Goal: Task Accomplishment & Management: Manage account settings

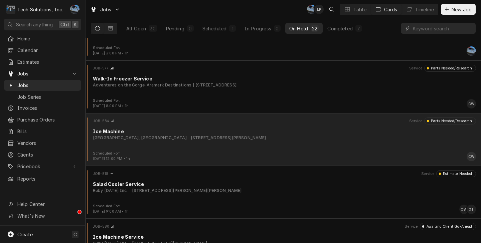
scroll to position [401, 0]
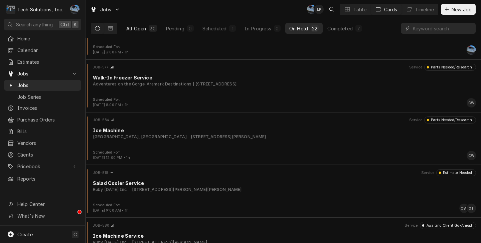
click at [154, 27] on div "30" at bounding box center [153, 28] width 6 height 7
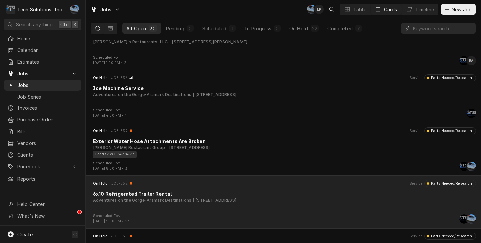
scroll to position [0, 0]
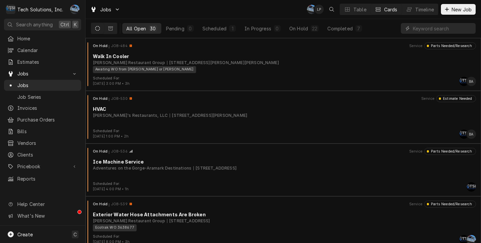
click at [262, 17] on div "Jobs JP LP Table Cards Timeline New Job" at bounding box center [284, 9] width 396 height 19
click at [220, 29] on div "Scheduled" at bounding box center [215, 28] width 24 height 7
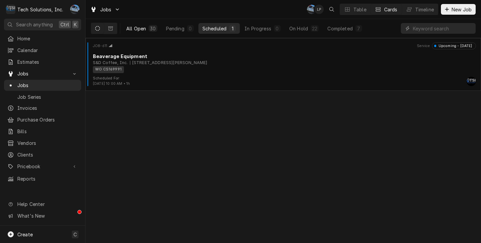
click at [147, 28] on button "All Open 30" at bounding box center [141, 28] width 39 height 11
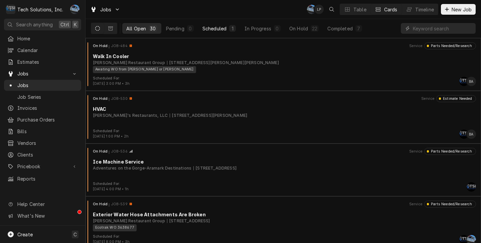
click at [210, 29] on div "Scheduled" at bounding box center [215, 28] width 24 height 7
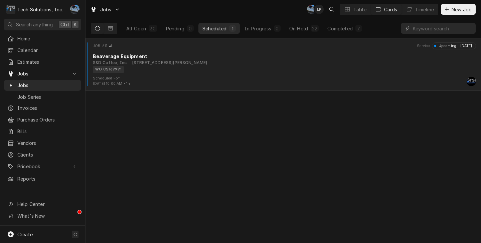
drag, startPoint x: 138, startPoint y: 30, endPoint x: 136, endPoint y: 45, distance: 15.8
click at [138, 30] on div "All Open" at bounding box center [136, 28] width 20 height 7
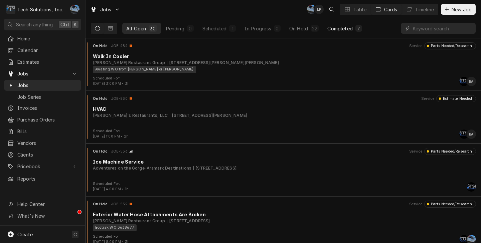
click at [333, 28] on div "Completed" at bounding box center [340, 28] width 25 height 7
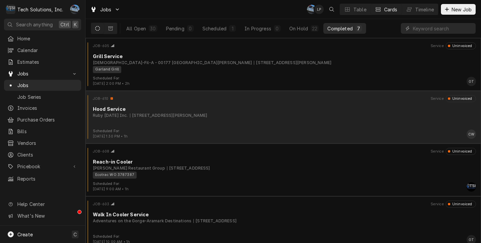
click at [221, 100] on div "JOB-610 Service Uninvoiced" at bounding box center [283, 98] width 390 height 7
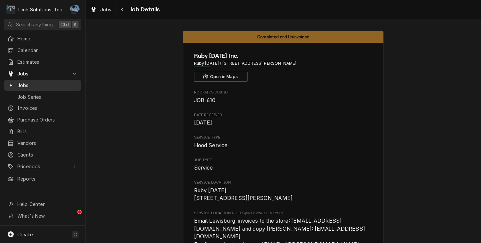
click at [29, 83] on span "Jobs" at bounding box center [47, 85] width 61 height 7
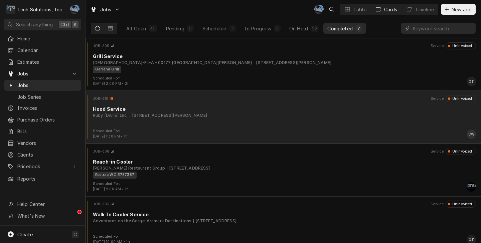
click at [171, 121] on div "JOB-610 Service Uninvoiced Hood Service Ruby Tuesday Inc. 151 Coleman Drive, Le…" at bounding box center [283, 111] width 390 height 33
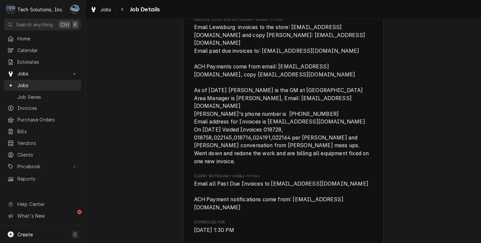
scroll to position [201, 0]
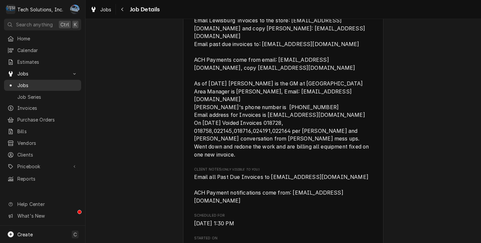
click at [42, 80] on link "Jobs" at bounding box center [42, 85] width 77 height 11
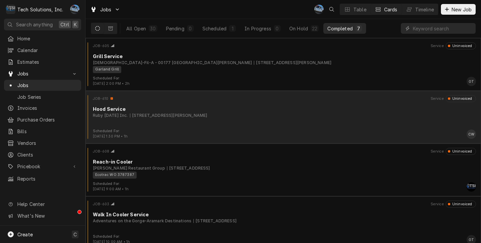
click at [184, 113] on div "[STREET_ADDRESS][PERSON_NAME]" at bounding box center [169, 116] width 78 height 6
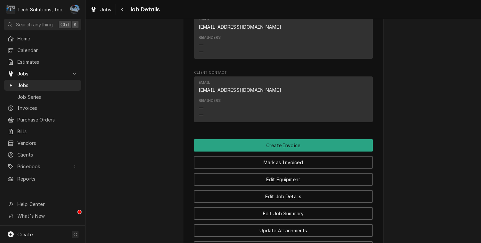
scroll to position [635, 0]
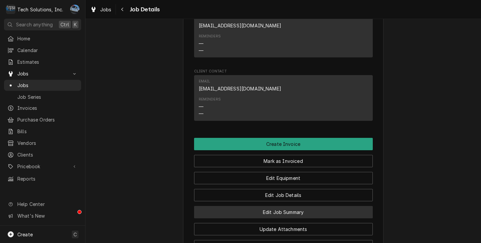
click at [258, 206] on button "Edit Job Summary" at bounding box center [283, 212] width 179 height 12
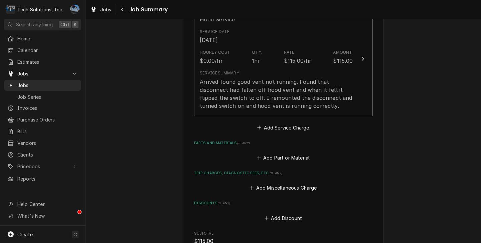
scroll to position [234, 0]
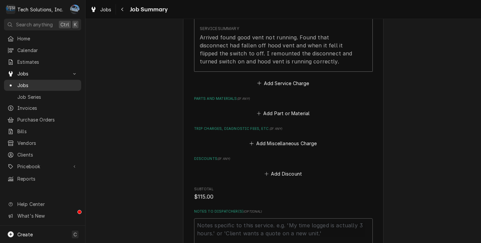
click at [46, 82] on span "Jobs" at bounding box center [47, 85] width 61 height 7
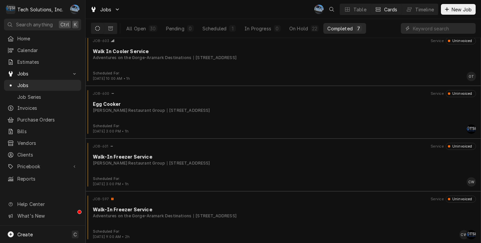
scroll to position [164, 0]
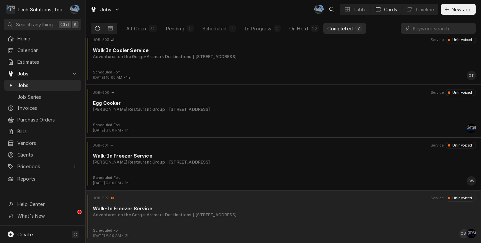
click at [194, 213] on div "90 Canyon Rim Campus Road, Lansing, WV 25862" at bounding box center [215, 215] width 43 height 6
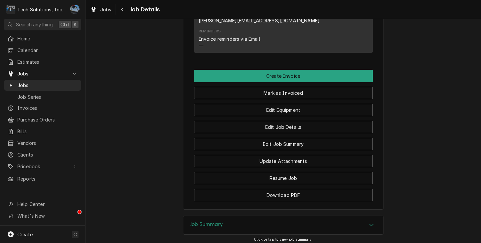
scroll to position [693, 0]
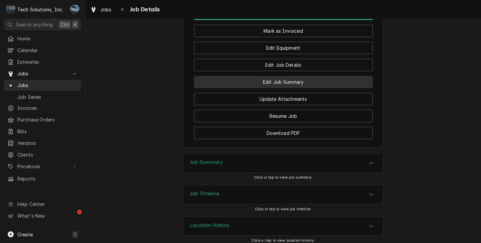
click at [261, 76] on button "Edit Job Summary" at bounding box center [283, 82] width 179 height 12
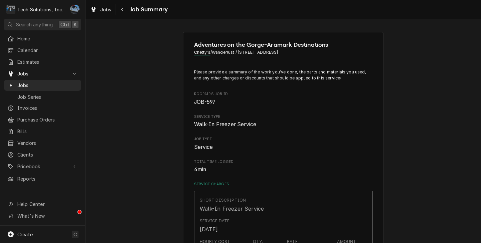
type textarea "x"
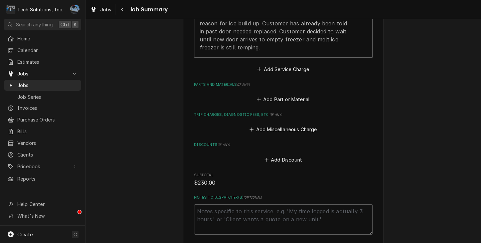
scroll to position [301, 0]
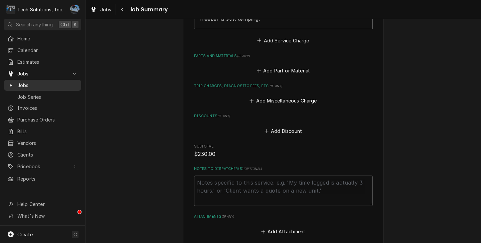
click at [39, 86] on span "Jobs" at bounding box center [47, 85] width 61 height 7
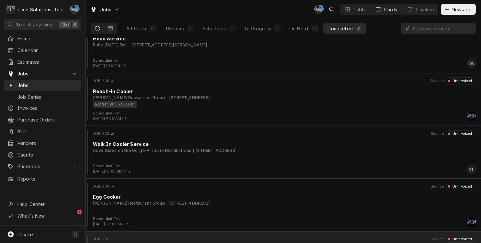
scroll to position [164, 0]
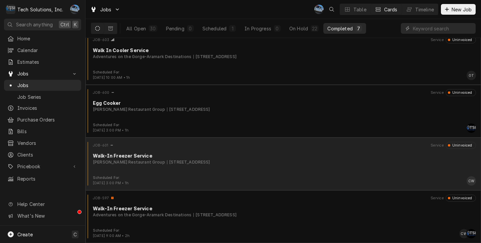
click at [171, 160] on div "905 Ring Road, Barboursville, WV 25504" at bounding box center [188, 162] width 43 height 6
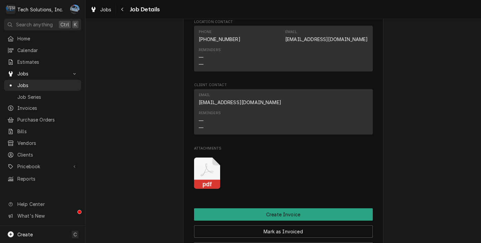
scroll to position [969, 0]
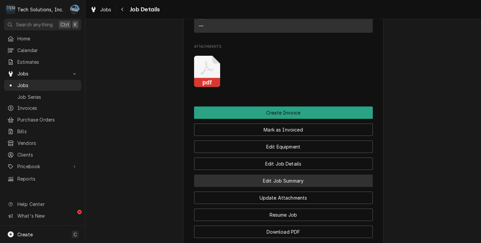
click at [254, 185] on button "Edit Job Summary" at bounding box center [283, 181] width 179 height 12
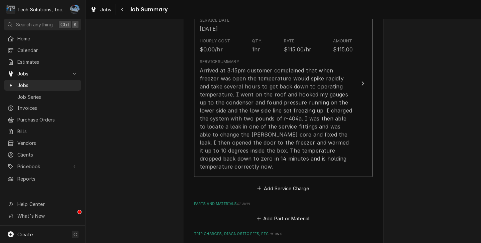
scroll to position [267, 0]
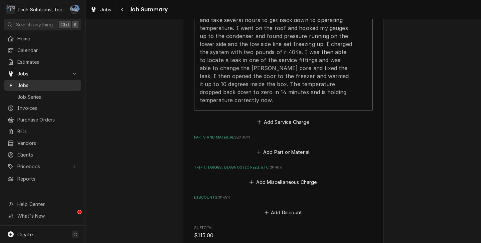
click at [47, 82] on span "Jobs" at bounding box center [47, 85] width 61 height 7
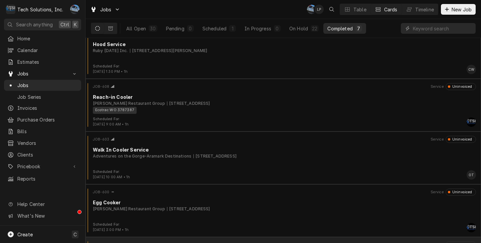
scroll to position [64, 0]
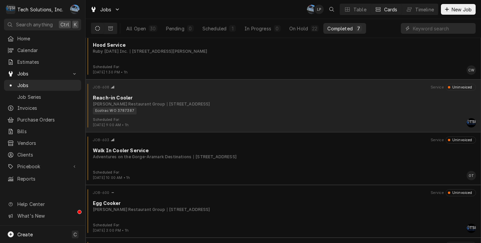
click at [174, 118] on div "Scheduled For: Aug 11th, 2025 - 9:00 AM • 1h AF" at bounding box center [283, 122] width 390 height 11
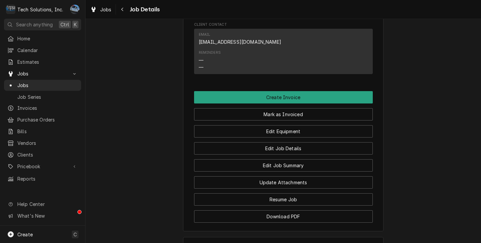
scroll to position [1003, 0]
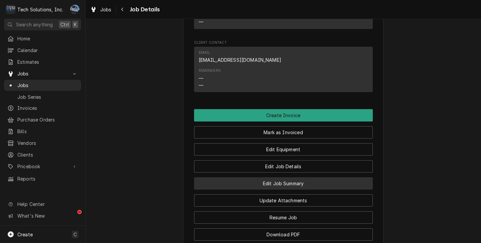
click at [251, 185] on button "Edit Job Summary" at bounding box center [283, 184] width 179 height 12
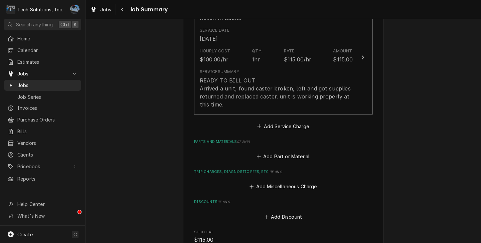
scroll to position [201, 0]
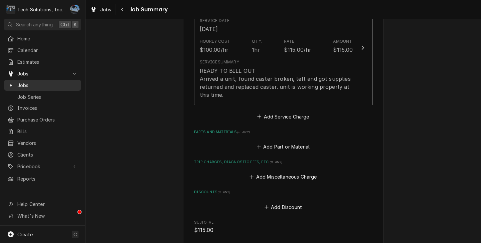
click at [23, 84] on span "Jobs" at bounding box center [47, 85] width 61 height 7
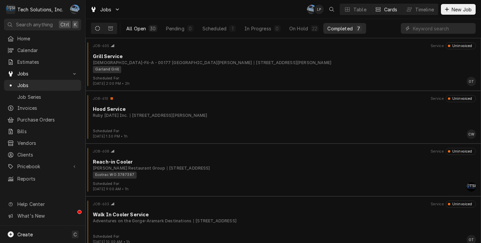
click at [128, 27] on div "All Open" at bounding box center [136, 28] width 20 height 7
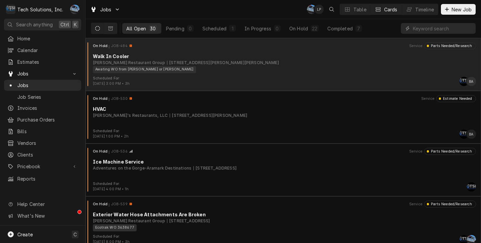
click at [309, 66] on div "Walk In Cooler Flynn Restaurant Group 1410 N. Eisenhower Dr., Beckley, WV 25801…" at bounding box center [283, 63] width 390 height 20
drag, startPoint x: 309, startPoint y: 66, endPoint x: 274, endPoint y: 64, distance: 34.5
click at [275, 65] on div "Flynn Restaurant Group 1410 N. Eisenhower Dr., Beckley, WV 25801" at bounding box center [284, 63] width 383 height 6
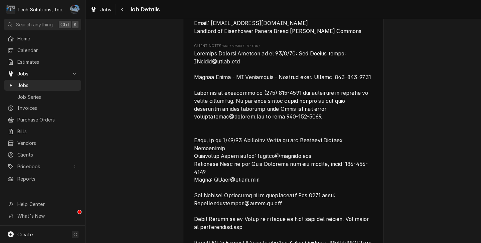
scroll to position [435, 0]
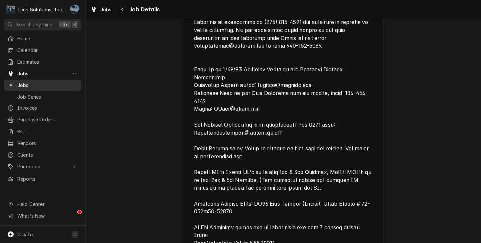
click at [69, 85] on span "Jobs" at bounding box center [47, 85] width 61 height 7
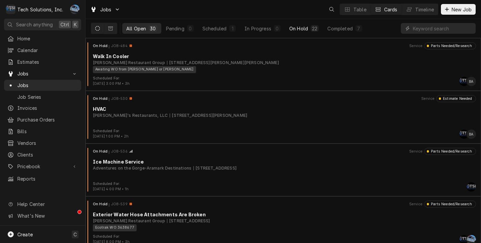
click at [298, 27] on div "On Hold" at bounding box center [299, 28] width 19 height 7
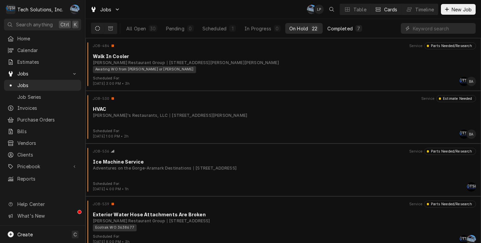
click at [333, 25] on div "Completed" at bounding box center [340, 28] width 25 height 7
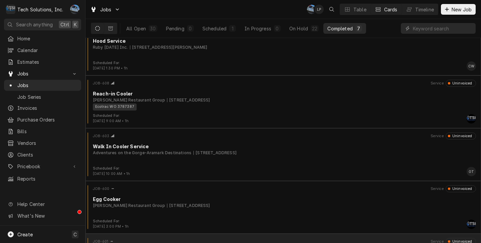
scroll to position [164, 0]
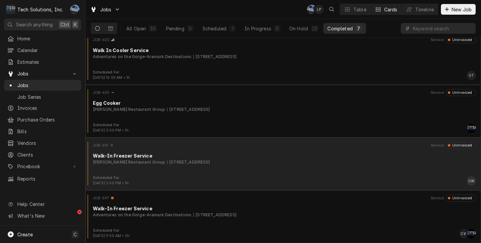
click at [198, 161] on div "[STREET_ADDRESS]" at bounding box center [188, 162] width 43 height 6
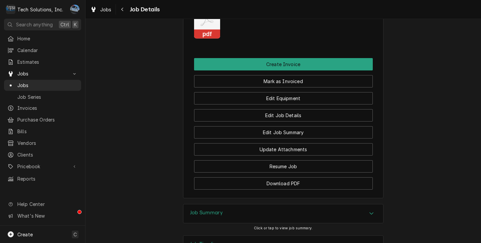
scroll to position [1036, 0]
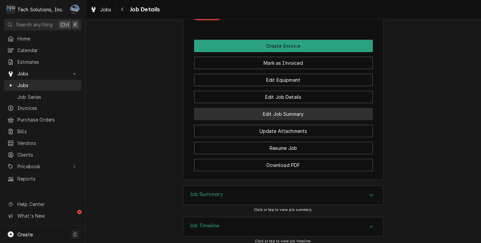
click at [279, 119] on button "Edit Job Summary" at bounding box center [283, 114] width 179 height 12
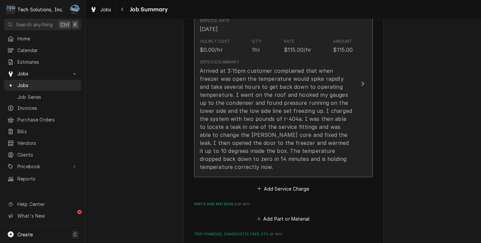
click at [288, 114] on div "Arrived at 3:15pm customer complained that when freezer was open the temperatur…" at bounding box center [276, 119] width 153 height 104
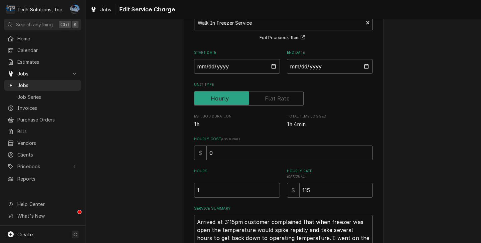
scroll to position [67, 0]
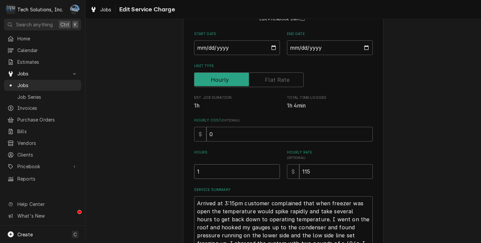
click at [235, 175] on input "1" at bounding box center [237, 171] width 86 height 15
type textarea "x"
type input "1"
type textarea "x"
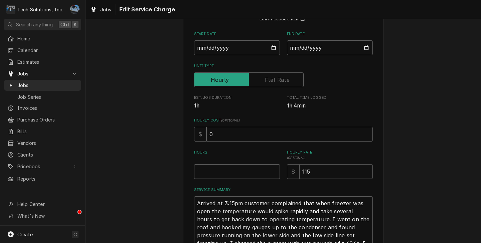
type textarea "x"
type input "4"
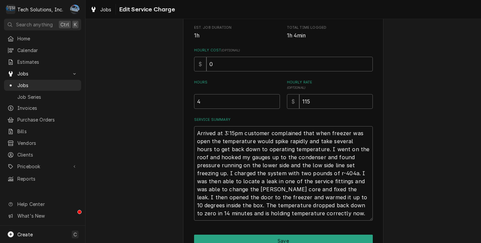
scroll to position [174, 0]
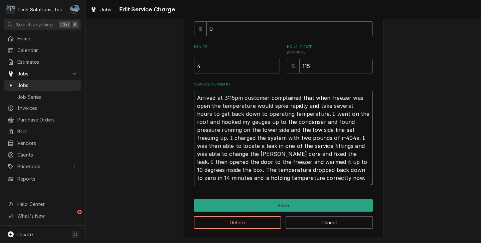
click at [307, 181] on textarea "Arrived at 3:15pm customer complained that when freezer was open the temperatur…" at bounding box center [283, 138] width 179 height 95
type textarea "x"
type textarea "Arrived at 3:15pm customer complained that when freezer was open the temperatur…"
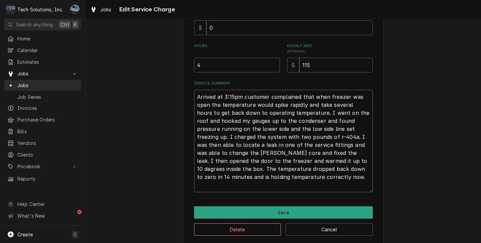
type textarea "x"
type textarea "Arrived at 3:15pm customer complained that when freezer was open the temperatur…"
type textarea "x"
type textarea "Arrived at 3:15pm customer complained that when freezer was open the temperatur…"
type textarea "x"
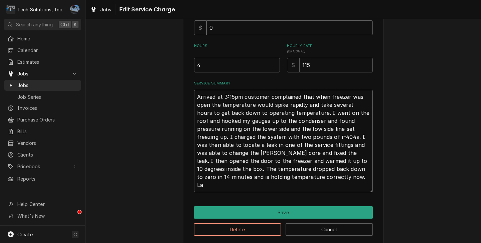
type textarea "Arrived at 3:15pm customer complained that when freezer was open the temperatur…"
type textarea "x"
type textarea "Arrived at 3:15pm customer complained that when freezer was open the temperatur…"
type textarea "x"
type textarea "Arrived at 3:15pm customer complained that when freezer was open the temperatur…"
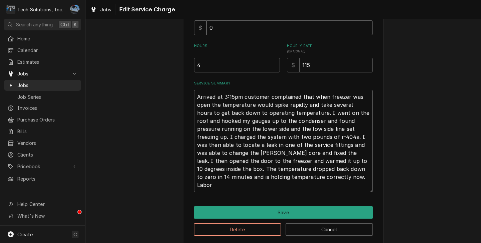
type textarea "x"
type textarea "Arrived at 3:15pm customer complained that when freezer was open the temperatur…"
type textarea "x"
type textarea "Arrived at 3:15pm customer complained that when freezer was open the temperatur…"
type textarea "x"
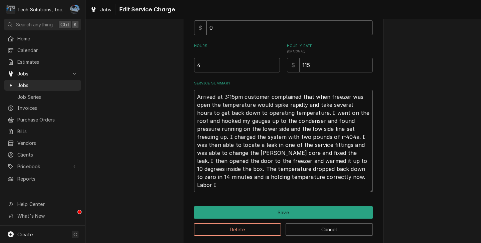
type textarea "Arrived at 3:15pm customer complained that when freezer was open the temperatur…"
type textarea "x"
type textarea "Arrived at 3:15pm customer complained that when freezer was open the temperatur…"
type textarea "x"
type textarea "Arrived at 3:15pm customer complained that when freezer was open the temperatur…"
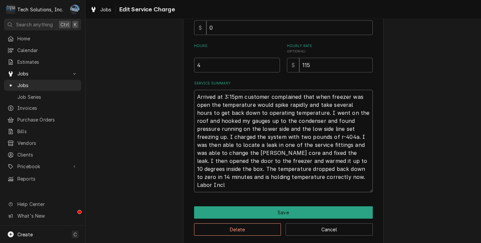
type textarea "x"
type textarea "Arrived at 3:15pm customer complained that when freezer was open the temperatur…"
type textarea "x"
type textarea "Arrived at 3:15pm customer complained that when freezer was open the temperatur…"
type textarea "x"
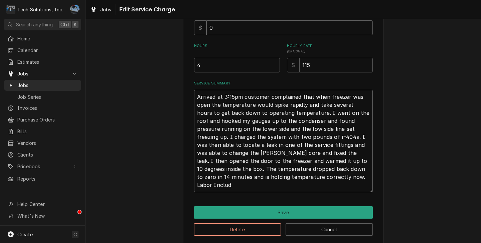
type textarea "Arrived at 3:15pm customer complained that when freezer was open the temperatur…"
type textarea "x"
type textarea "Arrived at 3:15pm customer complained that when freezer was open the temperatur…"
type textarea "x"
type textarea "Arrived at 3:15pm customer complained that when freezer was open the temperatur…"
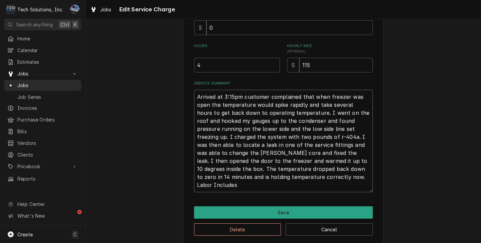
type textarea "x"
type textarea "Arrived at 3:15pm customer complained that when freezer was open the temperatur…"
type textarea "x"
type textarea "Arrived at 3:15pm customer complained that when freezer was open the temperatur…"
type textarea "x"
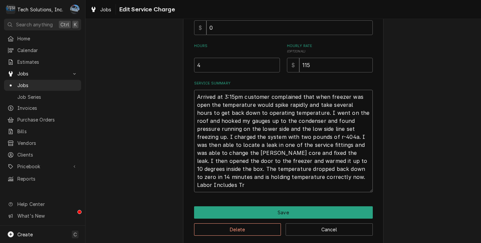
type textarea "Arrived at 3:15pm customer complained that when freezer was open the temperatur…"
type textarea "x"
type textarea "Arrived at 3:15pm customer complained that when freezer was open the temperatur…"
type textarea "x"
type textarea "Arrived at 3:15pm customer complained that when freezer was open the temperatur…"
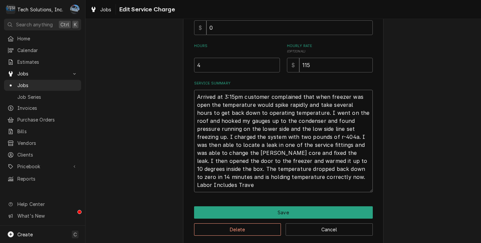
type textarea "x"
type textarea "Arrived at 3:15pm customer complained that when freezer was open the temperatur…"
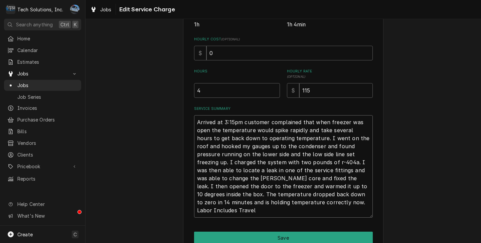
scroll to position [167, 0]
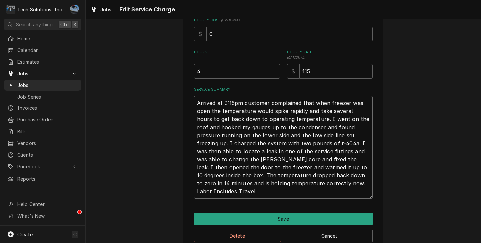
click at [195, 104] on textarea "Arrived at 3:15pm customer complained that when freezer was open the temperatur…" at bounding box center [283, 147] width 179 height 103
type textarea "x"
type textarea "Arrived at 3:15pm customer complained that when freezer was open the temperatur…"
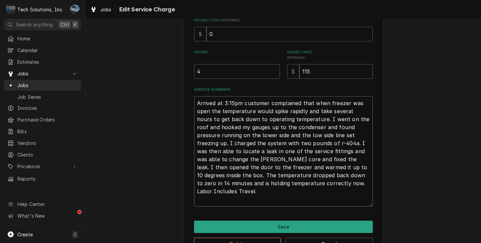
click at [196, 104] on textarea "Arrived at 3:15pm customer complained that when freezer was open the temperatur…" at bounding box center [283, 151] width 179 height 111
type textarea "x"
type textarea "R Arrived at 3:15pm customer complained that when freezer was open the temperat…"
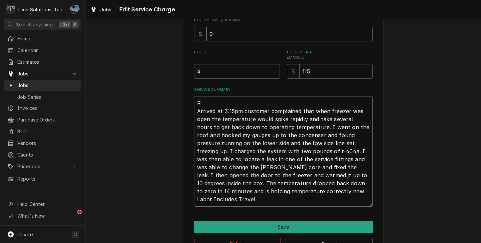
type textarea "x"
type textarea "Re Arrived at 3:15pm customer complained that when freezer was open the tempera…"
type textarea "x"
type textarea "Rea Arrived at 3:15pm customer complained that when freezer was open the temper…"
type textarea "x"
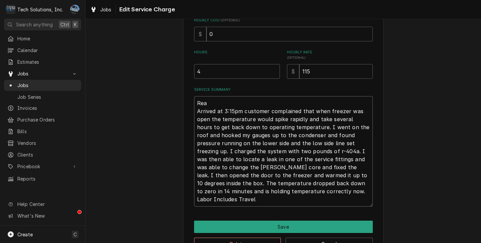
type textarea "Read Arrived at 3:15pm customer complained that when freezer was open the tempe…"
type textarea "x"
type textarea "Ready Arrived at 3:15pm customer complained that when freezer was open the temp…"
type textarea "x"
type textarea "Ready Arrived at 3:15pm customer complained that when freezer was open the temp…"
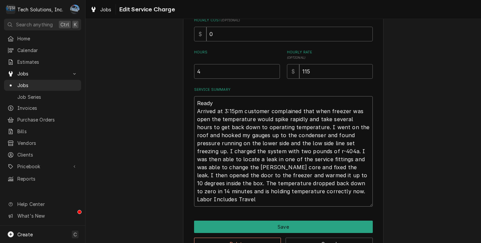
type textarea "x"
type textarea "Ready T Arrived at 3:15pm customer complained that when freezer was open the te…"
type textarea "x"
type textarea "Ready To Arrived at 3:15pm customer complained that when freezer was open the t…"
type textarea "x"
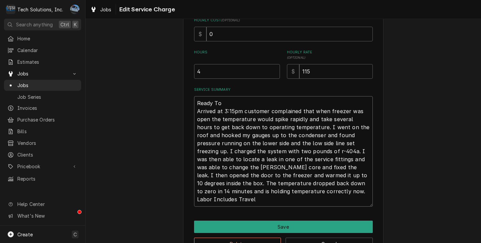
type textarea "Ready To Arrived at 3:15pm customer complained that when freezer was open the t…"
type textarea "x"
type textarea "Ready To B Arrived at 3:15pm customer complained that when freezer was open the…"
type textarea "x"
type textarea "Ready To Bi Arrived at 3:15pm customer complained that when freezer was open th…"
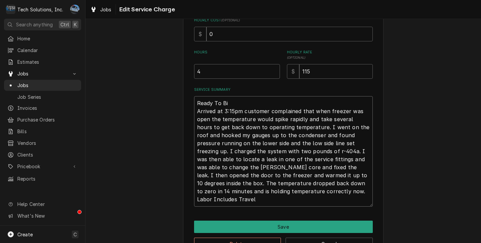
type textarea "x"
type textarea "Ready To Bil Arrived at 3:15pm customer complained that when freezer was open t…"
type textarea "x"
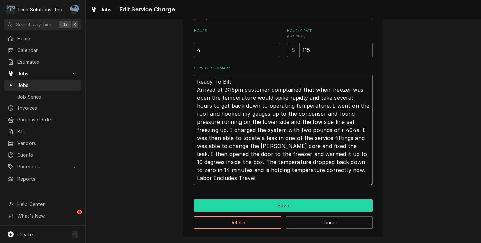
type textarea "Ready To Bill Arrived at 3:15pm customer complained that when freezer was open …"
click at [263, 204] on button "Save" at bounding box center [283, 206] width 179 height 12
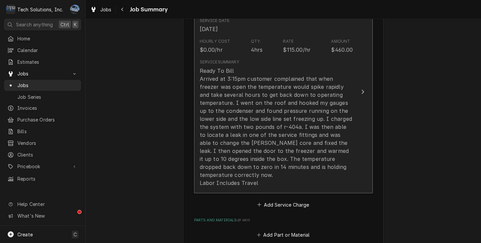
scroll to position [301, 0]
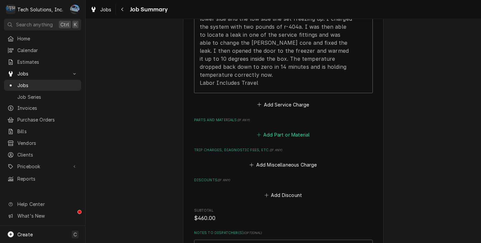
click at [280, 130] on button "Add Part or Material" at bounding box center [283, 134] width 55 height 9
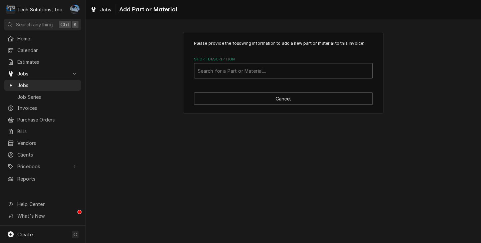
drag, startPoint x: 222, startPoint y: 72, endPoint x: 234, endPoint y: 78, distance: 13.6
click at [222, 72] on div "Short Description" at bounding box center [283, 71] width 171 height 12
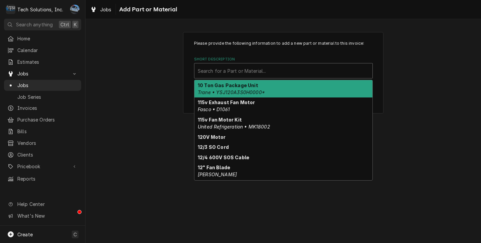
click at [265, 83] on div "10 Ton Gas Package Unit Trane • YSJ120A3S0H0000*" at bounding box center [284, 88] width 178 height 17
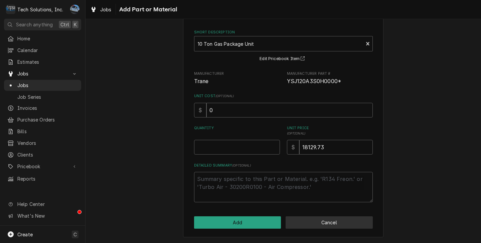
click at [321, 224] on button "Cancel" at bounding box center [329, 223] width 87 height 12
type textarea "x"
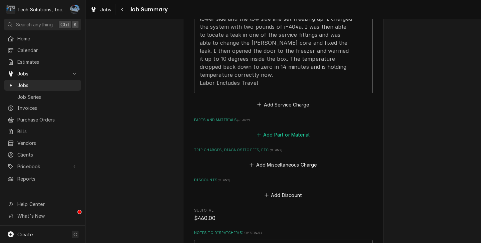
click at [276, 130] on button "Add Part or Material" at bounding box center [283, 134] width 55 height 9
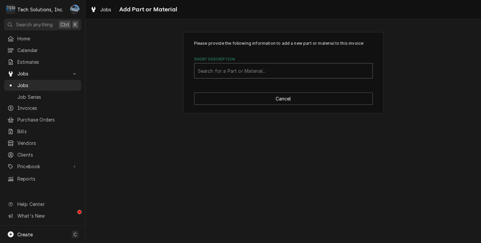
click at [248, 73] on div "Short Description" at bounding box center [283, 71] width 171 height 12
type input "refrigerant"
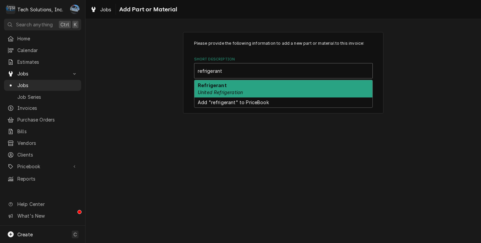
click at [231, 83] on div "Refrigerant United Refrigeration" at bounding box center [284, 88] width 178 height 17
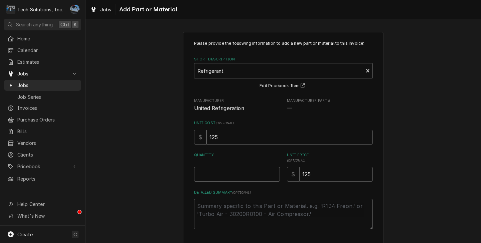
click at [246, 176] on input "Quantity" at bounding box center [237, 174] width 86 height 15
type textarea "x"
type input "2"
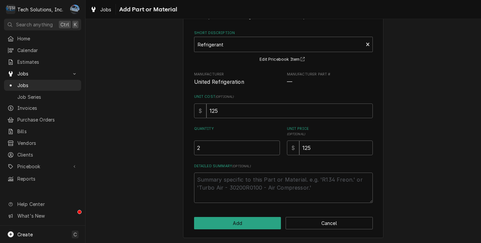
scroll to position [28, 0]
click at [238, 184] on textarea "Detailed Summary ( optional )" at bounding box center [283, 187] width 179 height 30
type textarea "x"
type textarea "R"
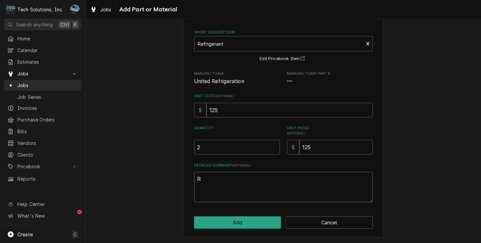
type textarea "x"
type textarea "R4"
type textarea "x"
type textarea "R40"
type textarea "x"
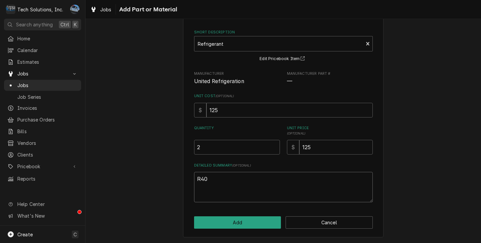
type textarea "R404"
type textarea "x"
type textarea "R404A"
type textarea "x"
type textarea "R404"
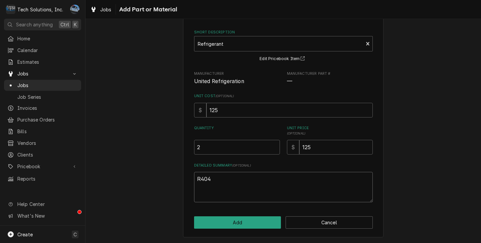
type textarea "x"
type textarea "R40"
type textarea "x"
type textarea "R4"
type textarea "x"
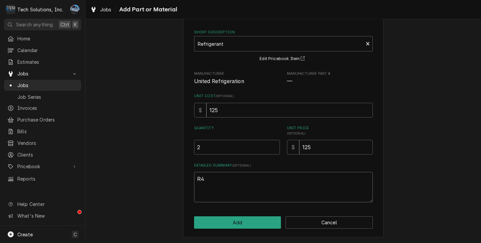
type textarea "R"
type textarea "x"
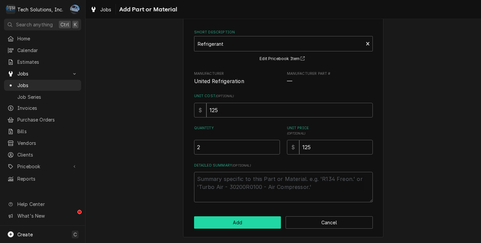
click at [229, 224] on button "Add" at bounding box center [237, 223] width 87 height 12
type textarea "x"
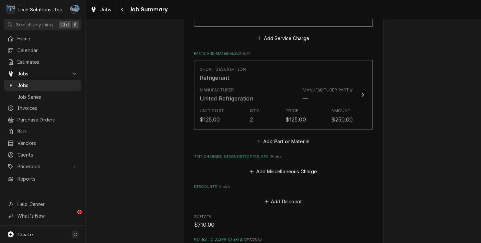
scroll to position [368, 0]
click at [275, 167] on button "Add Miscellaneous Charge" at bounding box center [284, 171] width 70 height 9
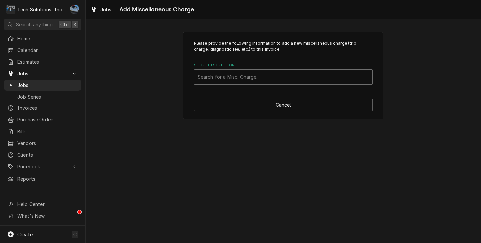
click at [259, 81] on div "Short Description" at bounding box center [283, 77] width 171 height 12
type input "Fuel"
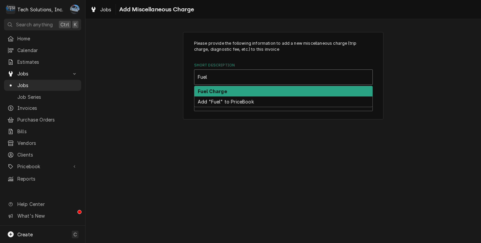
click at [249, 88] on div "Fuel Charge" at bounding box center [284, 91] width 178 height 10
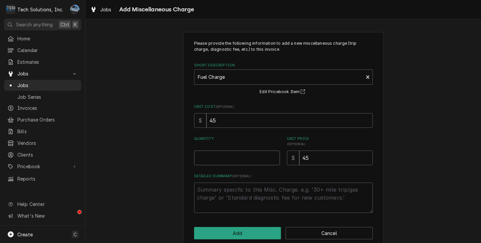
click at [231, 158] on input "Quantity" at bounding box center [237, 158] width 86 height 15
type textarea "x"
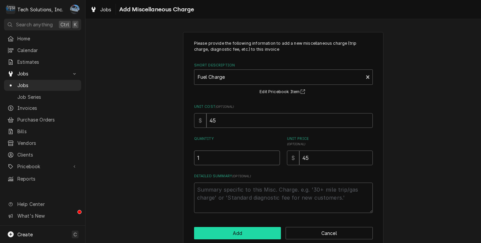
type input "1"
click at [275, 234] on button "Add" at bounding box center [237, 233] width 87 height 12
type textarea "x"
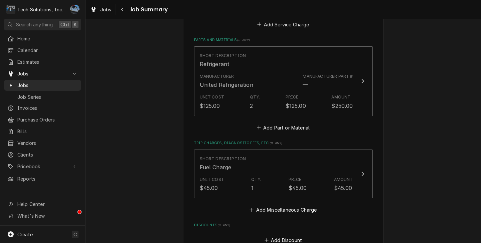
scroll to position [368, 0]
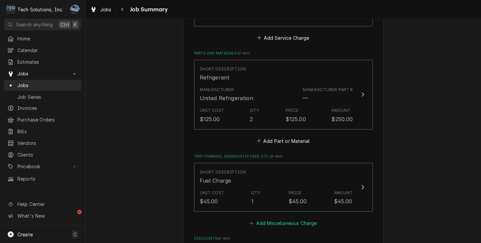
click at [269, 219] on button "Add Miscellaneous Charge" at bounding box center [284, 223] width 70 height 9
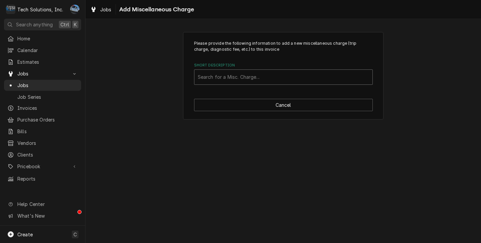
click at [223, 79] on div "Short Description" at bounding box center [283, 77] width 171 height 12
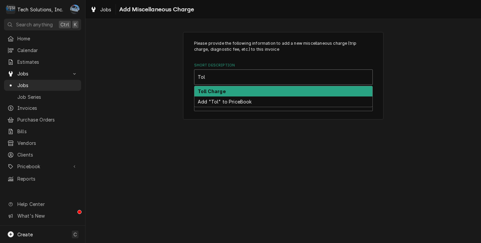
type input "Toll"
click at [221, 90] on strong "Toll Charge" at bounding box center [212, 92] width 28 height 6
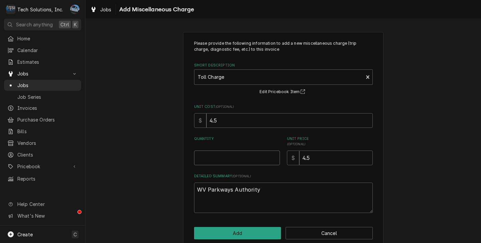
click at [247, 152] on input "Quantity" at bounding box center [237, 158] width 86 height 15
type textarea "x"
type input "4"
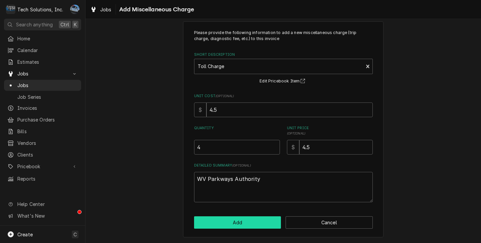
click at [245, 226] on button "Add" at bounding box center [237, 223] width 87 height 12
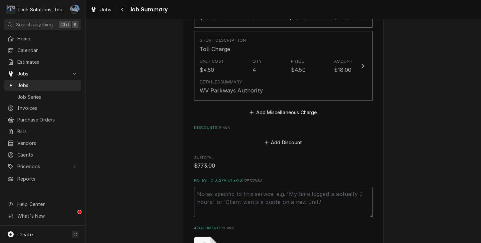
scroll to position [635, 0]
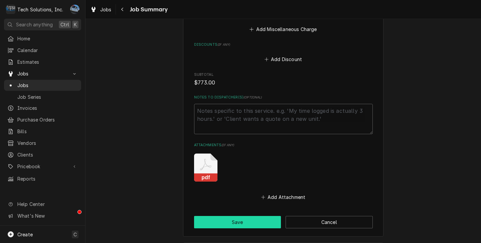
click at [243, 218] on button "Save" at bounding box center [237, 222] width 87 height 12
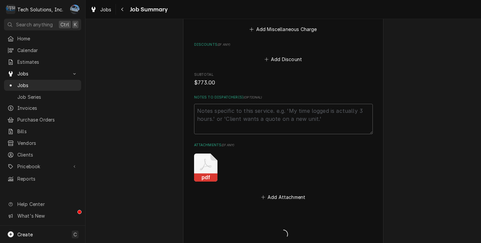
type textarea "x"
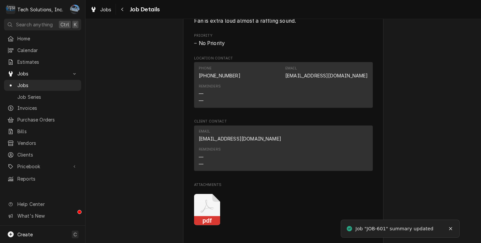
scroll to position [936, 0]
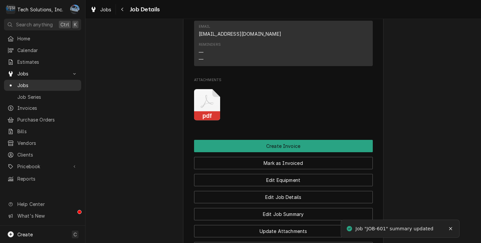
click at [45, 84] on span "Jobs" at bounding box center [47, 85] width 61 height 7
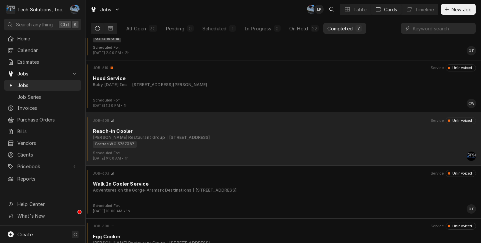
scroll to position [31, 0]
click at [188, 139] on div "[STREET_ADDRESS]" at bounding box center [188, 138] width 43 height 6
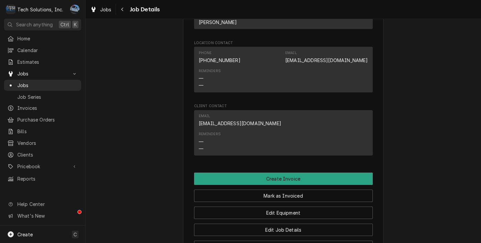
scroll to position [1070, 0]
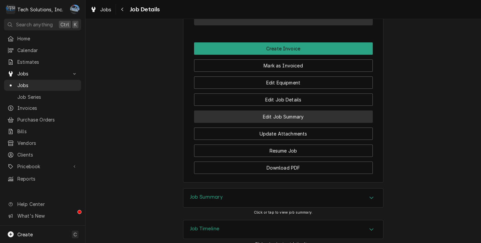
click at [262, 119] on button "Edit Job Summary" at bounding box center [283, 117] width 179 height 12
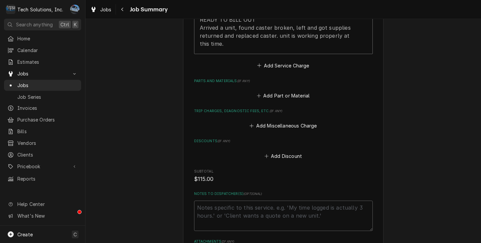
scroll to position [234, 0]
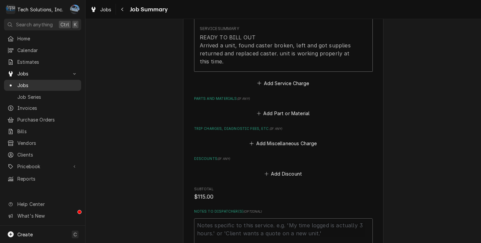
click at [30, 86] on div "Jobs" at bounding box center [42, 85] width 75 height 8
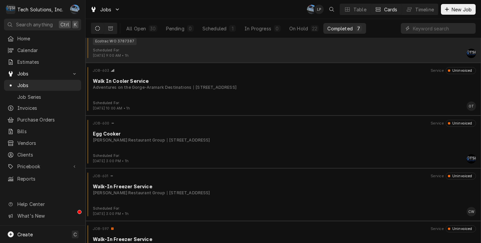
scroll to position [164, 0]
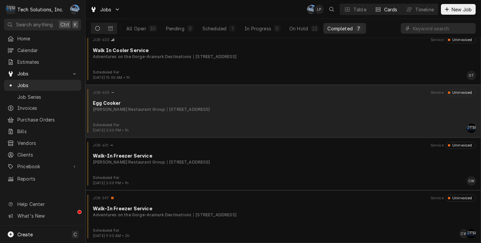
click at [185, 113] on div "JOB-600 Service Uninvoiced Egg Cooker Flynn Restaurant Group 905 Ring Road, Bar…" at bounding box center [283, 105] width 390 height 33
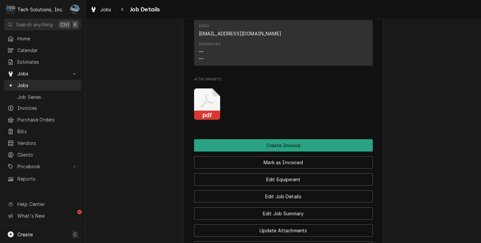
scroll to position [1068, 0]
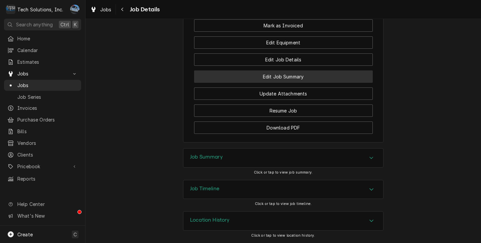
click at [285, 78] on button "Edit Job Summary" at bounding box center [283, 77] width 179 height 12
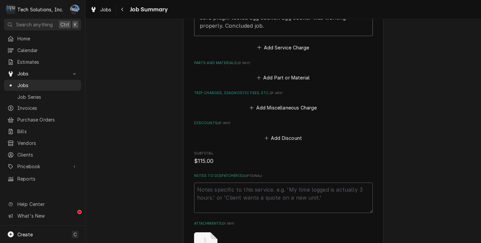
scroll to position [468, 0]
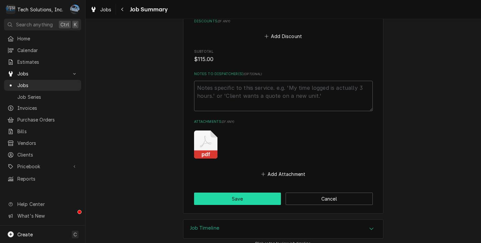
click at [257, 193] on button "Save" at bounding box center [237, 199] width 87 height 12
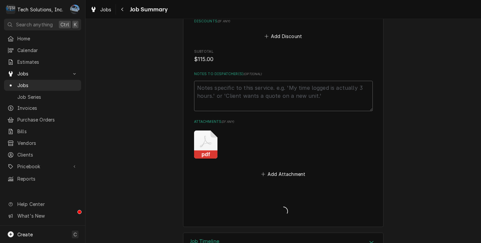
type textarea "x"
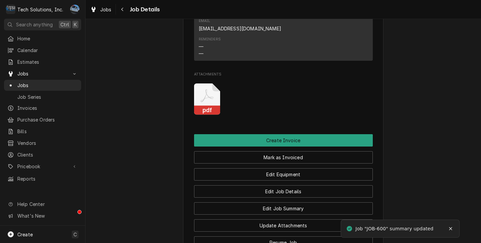
scroll to position [934, 0]
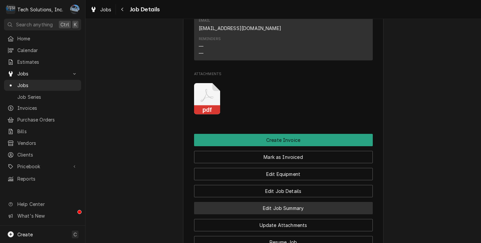
click at [287, 210] on button "Edit Job Summary" at bounding box center [283, 208] width 179 height 12
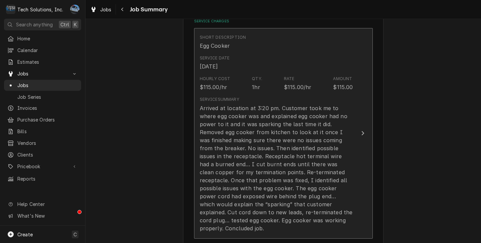
scroll to position [167, 0]
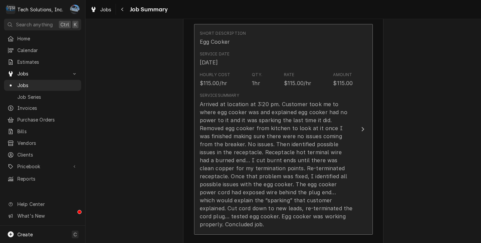
click at [244, 100] on div "Service Summary Arrived at location at 3:20 pm. Customer took me to where egg c…" at bounding box center [276, 161] width 153 height 136
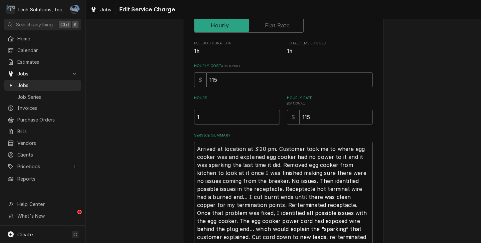
scroll to position [167, 0]
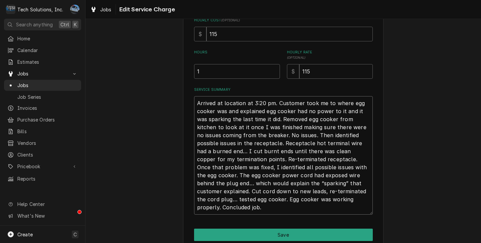
click at [251, 99] on textarea "Arrived at location at 3:20 pm. Customer took me to where egg cooker was and ex…" at bounding box center [283, 155] width 179 height 119
click at [196, 104] on textarea "Arrived at location at 3:20 pm. Customer took me to where egg cooker was and ex…" at bounding box center [283, 155] width 179 height 119
type textarea "x"
type textarea "Arrived at location at 3:20 pm. Customer took me to where egg cooker was and ex…"
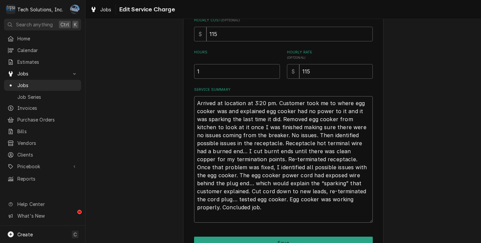
click at [196, 104] on textarea "Arrived at location at 3:20 pm. Customer took me to where egg cooker was and ex…" at bounding box center [283, 159] width 179 height 127
type textarea "x"
type textarea "R Arrived at location at 3:20 pm. Customer took me to where egg cooker was and …"
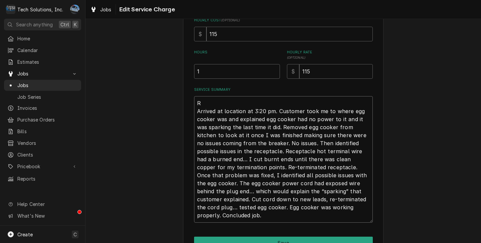
type textarea "x"
type textarea "Re Arrived at location at 3:20 pm. Customer took me to where egg cooker was and…"
type textarea "x"
type textarea "Rea Arrived at location at 3:20 pm. Customer took me to where egg cooker was an…"
type textarea "x"
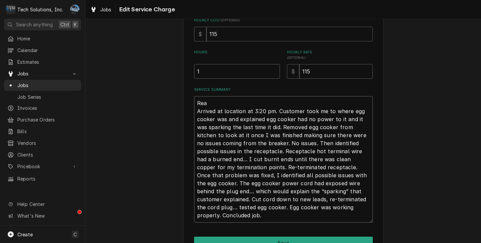
type textarea "Read Arrived at location at 3:20 pm. Customer took me to where egg cooker was a…"
type textarea "x"
type textarea "Ready Arrived at location at 3:20 pm. Customer took me to where egg cooker was …"
type textarea "x"
type textarea "Ready Arrived at location at 3:20 pm. Customer took me to where egg cooker was …"
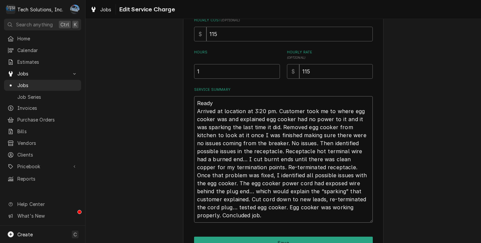
type textarea "x"
type textarea "Ready t Arrived at location at 3:20 pm. Customer took me to where egg cooker wa…"
type textarea "x"
type textarea "Ready to Arrived at location at 3:20 pm. Customer took me to where egg cooker w…"
type textarea "x"
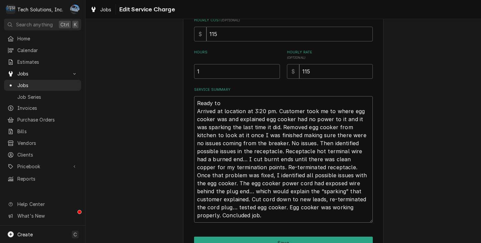
type textarea "Ready to Arrived at location at 3:20 pm. Customer took me to where egg cooker w…"
type textarea "x"
type textarea "Ready to Arrived at location at 3:20 pm. Customer took me to where egg cooker w…"
type textarea "x"
type textarea "Ready t Arrived at location at 3:20 pm. Customer took me to where egg cooker wa…"
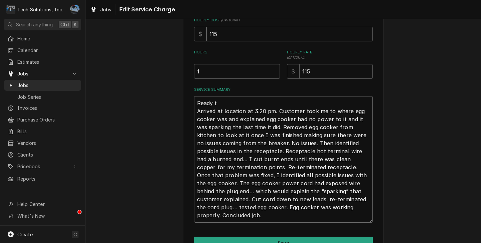
type textarea "x"
type textarea "Ready Arrived at location at 3:20 pm. Customer took me to where egg cooker was …"
type textarea "x"
type textarea "Ready T Arrived at location at 3:20 pm. Customer took me to where egg cooker wa…"
type textarea "x"
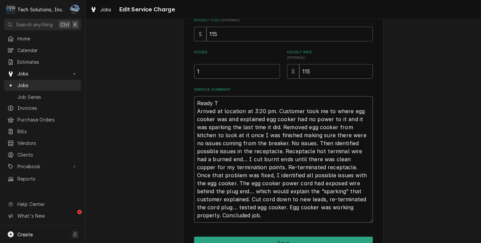
type textarea "Ready To Arrived at location at 3:20 pm. Customer took me to where egg cooker w…"
type textarea "x"
type textarea "Ready To Arrived at location at 3:20 pm. Customer took me to where egg cooker w…"
type textarea "x"
type textarea "Ready To B Arrived at location at 3:20 pm. Customer took me to where egg cooker…"
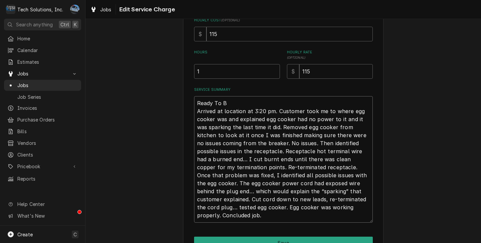
type textarea "x"
type textarea "Ready To BI Arrived at location at 3:20 pm. Customer took me to where egg cooke…"
type textarea "x"
type textarea "Ready To BIl Arrived at location at 3:20 pm. Customer took me to where egg cook…"
type textarea "x"
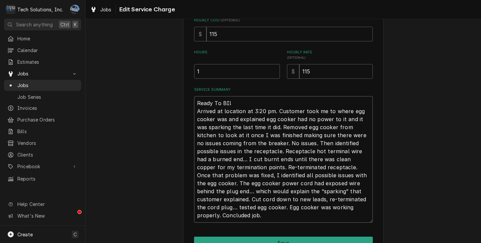
type textarea "Ready To BIll Arrived at location at 3:20 pm. Customer took me to where egg coo…"
type textarea "x"
type textarea "Ready To BIl Arrived at location at 3:20 pm. Customer took me to where egg cook…"
type textarea "x"
type textarea "Ready To BI Arrived at location at 3:20 pm. Customer took me to where egg cooke…"
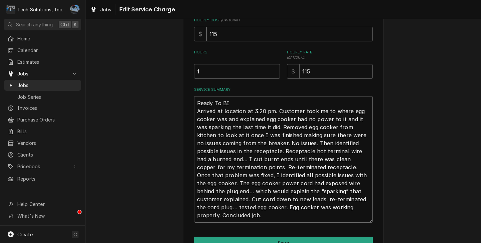
type textarea "x"
type textarea "Ready To B Arrived at location at 3:20 pm. Customer took me to where egg cooker…"
type textarea "x"
type textarea "Ready To Bi Arrived at location at 3:20 pm. Customer took me to where egg cooke…"
type textarea "x"
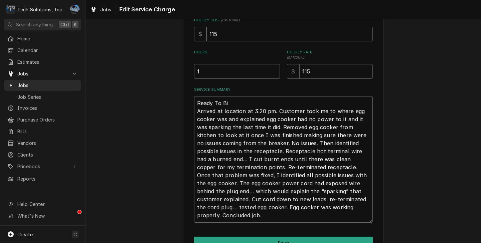
type textarea "Ready To Bil Arrived at location at 3:20 pm. Customer took me to where egg cook…"
type textarea "x"
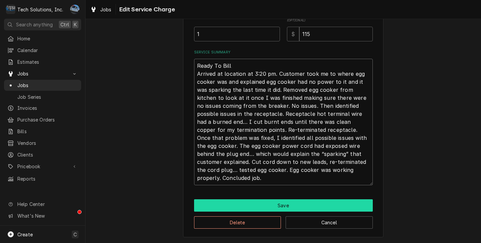
type textarea "Ready To Bill Arrived at location at 3:20 pm. Customer took me to where egg coo…"
click at [238, 203] on button "Save" at bounding box center [283, 206] width 179 height 12
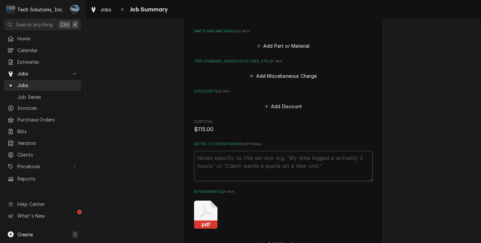
scroll to position [476, 0]
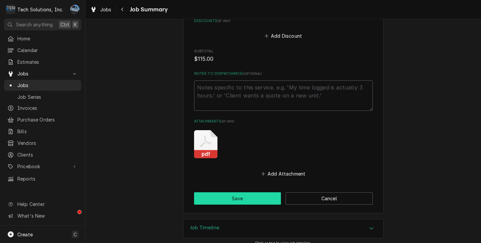
click at [235, 193] on button "Save" at bounding box center [237, 199] width 87 height 12
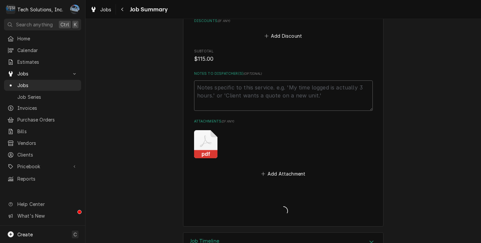
type textarea "x"
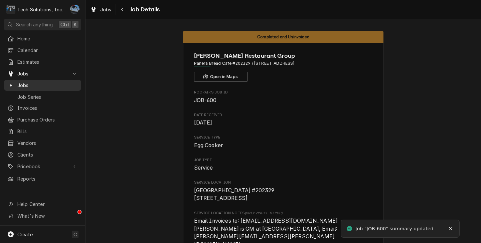
click at [21, 86] on span "Jobs" at bounding box center [47, 85] width 61 height 7
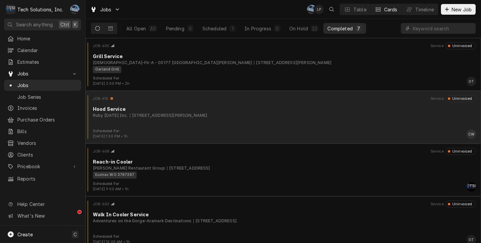
click at [184, 112] on div "Hood Service" at bounding box center [284, 109] width 383 height 7
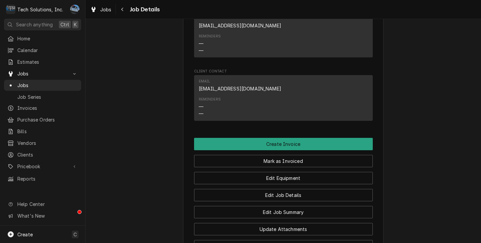
scroll to position [758, 0]
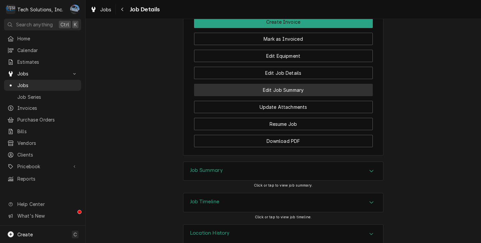
click at [254, 84] on button "Edit Job Summary" at bounding box center [283, 90] width 179 height 12
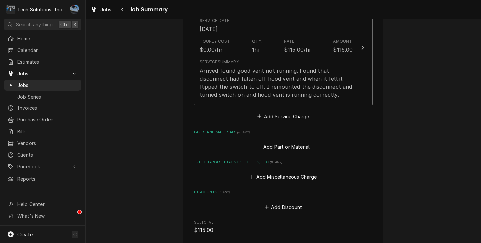
scroll to position [201, 0]
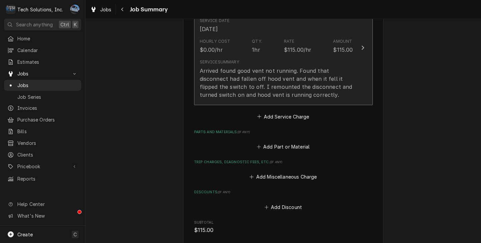
click at [259, 76] on div "Arrived found good vent not running. Found that disconnect had fallen off hood …" at bounding box center [276, 83] width 153 height 32
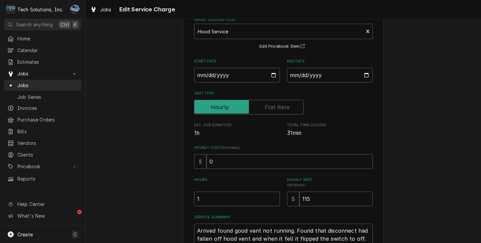
scroll to position [67, 0]
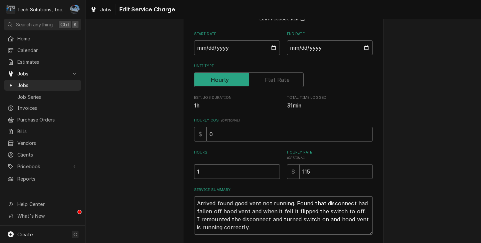
click at [222, 174] on input "1" at bounding box center [237, 171] width 86 height 15
type textarea "x"
type input "2"
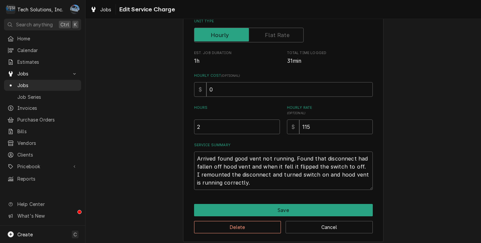
scroll to position [117, 0]
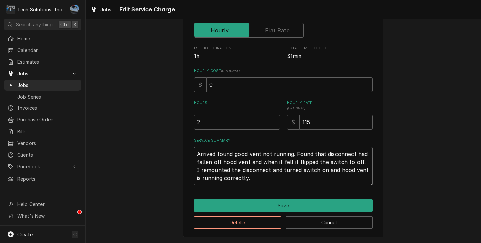
click at [263, 174] on textarea "Arrived found good vent not running. Found that disconnect had fallen off hood …" at bounding box center [283, 166] width 179 height 38
type textarea "x"
type textarea "Arrived found good vent not running. Found that disconnect had fallen off hood …"
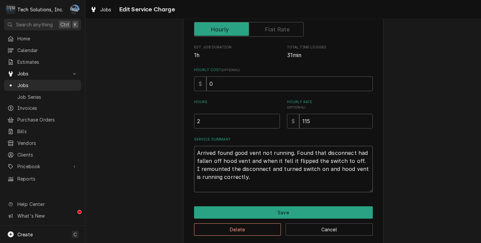
type textarea "x"
type textarea "Arrived found good vent not running. Found that disconnect had fallen off hood …"
type textarea "x"
type textarea "Arrived found good vent not running. Found that disconnect had fallen off hood …"
type textarea "x"
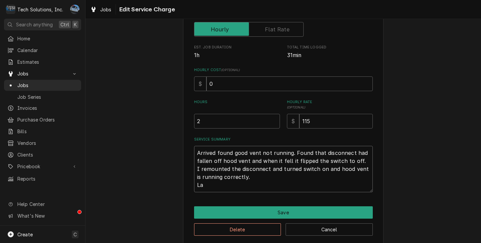
type textarea "Arrived found good vent not running. Found that disconnect had fallen off hood …"
type textarea "x"
type textarea "Arrived found good vent not running. Found that disconnect had fallen off hood …"
type textarea "x"
type textarea "Arrived found good vent not running. Found that disconnect had fallen off hood …"
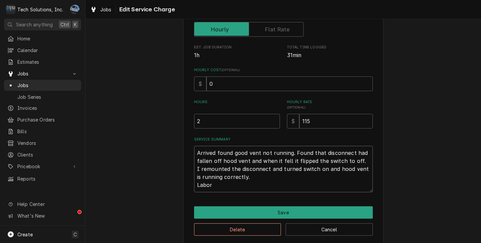
type textarea "x"
type textarea "Arrived found good vent not running. Found that disconnect had fallen off hood …"
type textarea "x"
type textarea "Arrived found good vent not running. Found that disconnect had fallen off hood …"
type textarea "x"
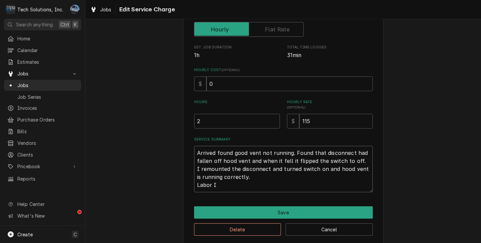
type textarea "Arrived found good vent not running. Found that disconnect had fallen off hood …"
type textarea "x"
type textarea "Arrived found good vent not running. Found that disconnect had fallen off hood …"
type textarea "x"
type textarea "Arrived found good vent not running. Found that disconnect had fallen off hood …"
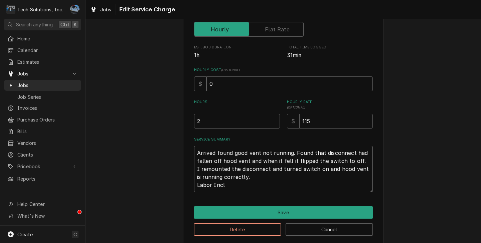
type textarea "x"
type textarea "Arrived found good vent not running. Found that disconnect had fallen off hood …"
type textarea "x"
type textarea "Arrived found good vent not running. Found that disconnect had fallen off hood …"
type textarea "x"
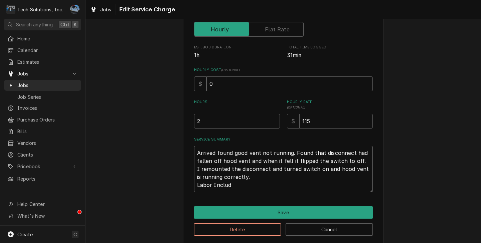
type textarea "Arrived found good vent not running. Found that disconnect had fallen off hood …"
type textarea "x"
type textarea "Arrived found good vent not running. Found that disconnect had fallen off hood …"
type textarea "x"
type textarea "Arrived found good vent not running. Found that disconnect had fallen off hood …"
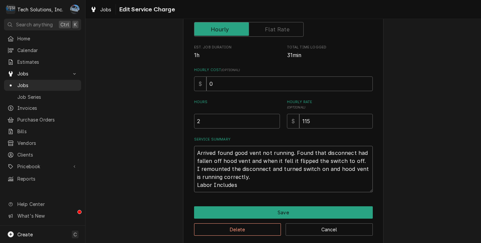
type textarea "x"
type textarea "Arrived found good vent not running. Found that disconnect had fallen off hood …"
type textarea "x"
type textarea "Arrived found good vent not running. Found that disconnect had fallen off hood …"
type textarea "x"
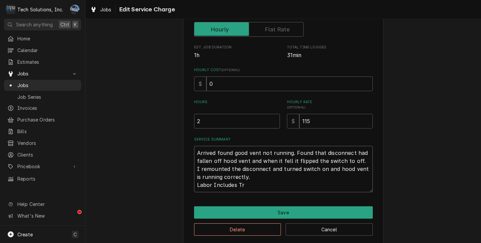
type textarea "Arrived found good vent not running. Found that disconnect had fallen off hood …"
type textarea "x"
type textarea "Arrived found good vent not running. Found that disconnect had fallen off hood …"
type textarea "x"
type textarea "Arrived found good vent not running. Found that disconnect had fallen off hood …"
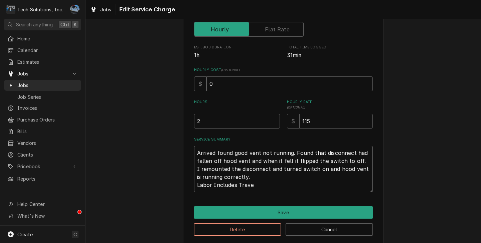
type textarea "x"
type textarea "Arrived found good vent not running. Found that disconnect had fallen off hood …"
click at [195, 154] on textarea "Arrived found good vent not running. Found that disconnect had fallen off hood …" at bounding box center [283, 169] width 179 height 46
type textarea "x"
type textarea "Arrived found good vent not running. Found that disconnect had fallen off hood …"
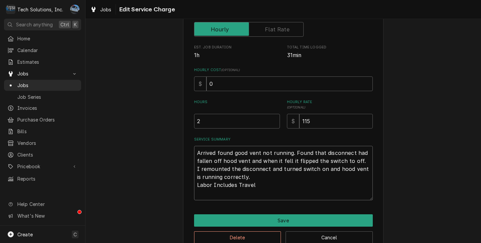
click at [203, 152] on textarea "Arrived found good vent not running. Found that disconnect had fallen off hood …" at bounding box center [283, 173] width 179 height 54
type textarea "x"
type textarea "R Arrived found good vent not running. Found that disconnect had fallen off hoo…"
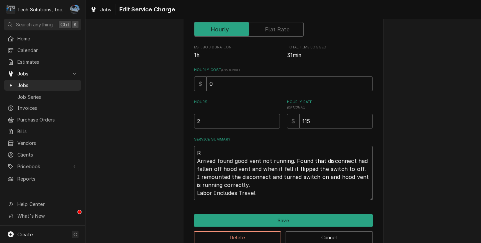
type textarea "x"
type textarea "Re Arrived found good vent not running. Found that disconnect had fallen off ho…"
type textarea "x"
type textarea "Rea Arrived found good vent not running. Found that disconnect had fallen off h…"
type textarea "x"
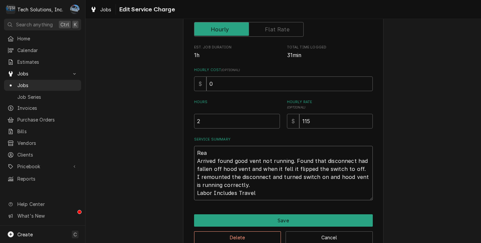
type textarea "Read Arrived found good vent not running. Found that disconnect had fallen off …"
type textarea "x"
type textarea "Ready Arrived found good vent not running. Found that disconnect had fallen off…"
type textarea "x"
type textarea "Ready Arrived found good vent not running. Found that disconnect had fallen off…"
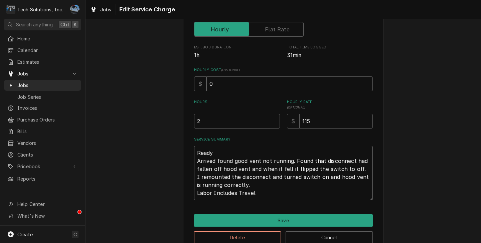
type textarea "x"
type textarea "Ready t Arrived found good vent not running. Found that disconnect had fallen o…"
type textarea "x"
type textarea "Ready Arrived found good vent not running. Found that disconnect had fallen off…"
type textarea "x"
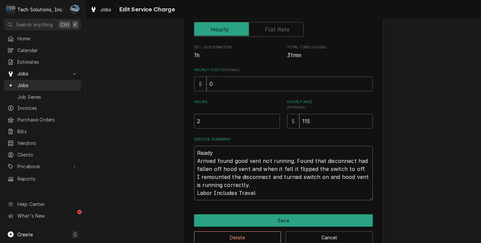
type textarea "Ready T Arrived found good vent not running. Found that disconnect had fallen o…"
type textarea "x"
type textarea "Ready To Arrived found good vent not running. Found that disconnect had fallen …"
type textarea "x"
type textarea "Ready T Arrived found good vent not running. Found that disconnect had fallen o…"
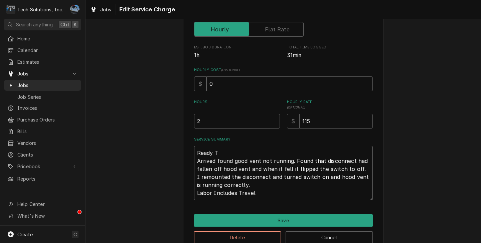
type textarea "x"
type textarea "Ready To Arrived found good vent not running. Found that disconnect had fallen …"
type textarea "x"
type textarea "Ready To Arrived found good vent not running. Found that disconnect had fallen …"
type textarea "x"
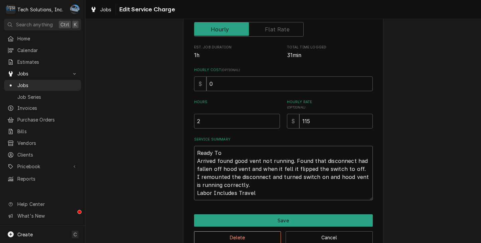
type textarea "Ready To B Arrived found good vent not running. Found that disconnect had falle…"
type textarea "x"
type textarea "Ready To Bi Arrived found good vent not running. Found that disconnect had fall…"
type textarea "x"
type textarea "Ready To Bil Arrived found good vent not running. Found that disconnect had fal…"
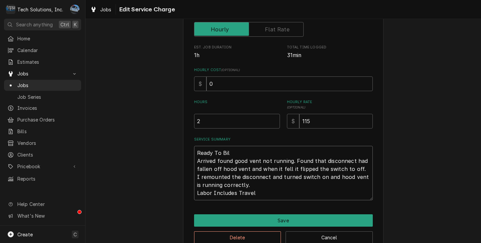
type textarea "x"
click at [270, 192] on textarea "Ready To Bill Arrived found good vent not running. Found that disconnect had fa…" at bounding box center [283, 173] width 179 height 54
click at [272, 185] on textarea "Ready To Bill Arrived found good vent not running. Found that disconnect had fa…" at bounding box center [283, 173] width 179 height 54
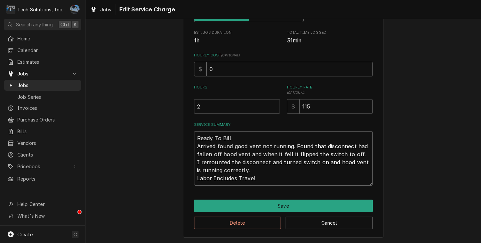
scroll to position [133, 0]
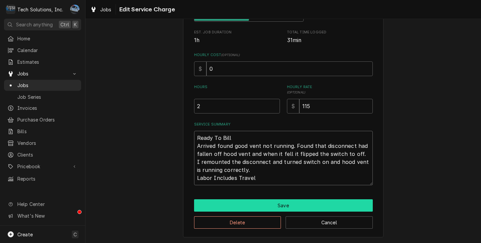
type textarea "Ready To Bill Arrived found good vent not running. Found that disconnect had fa…"
click at [273, 206] on button "Save" at bounding box center [283, 206] width 179 height 12
type textarea "x"
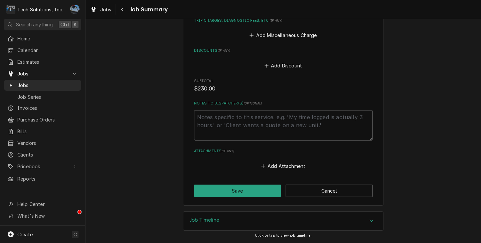
scroll to position [258, 0]
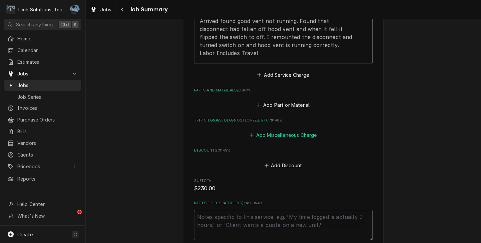
click at [264, 133] on button "Add Miscellaneous Charge" at bounding box center [284, 135] width 70 height 9
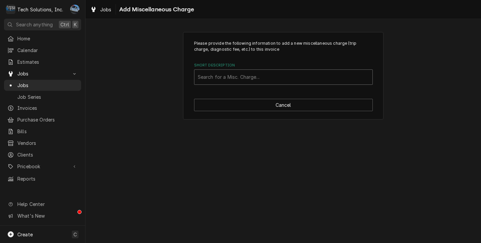
click at [243, 76] on div "Short Description" at bounding box center [283, 77] width 171 height 12
type input "Fuel"
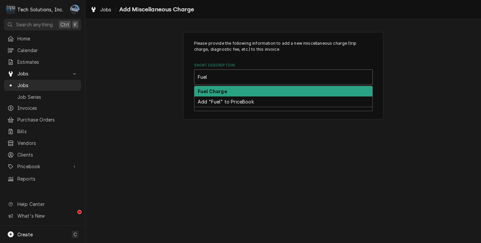
click at [248, 95] on div "Fuel Charge" at bounding box center [284, 91] width 178 height 10
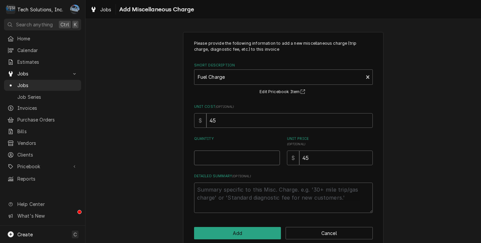
click at [233, 159] on input "Quantity" at bounding box center [237, 158] width 86 height 15
type textarea "x"
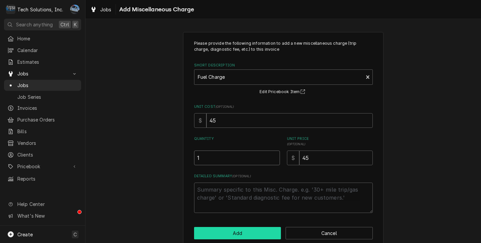
type input "1"
click at [232, 231] on button "Add" at bounding box center [237, 233] width 87 height 12
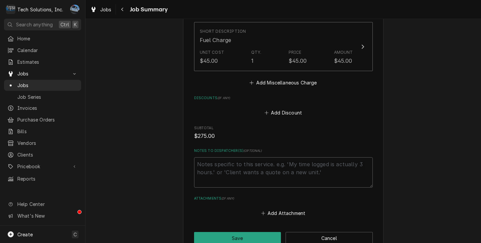
scroll to position [392, 0]
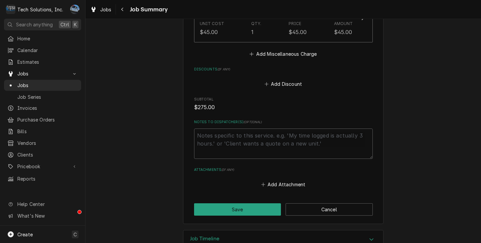
click at [261, 209] on button "Save" at bounding box center [237, 210] width 87 height 12
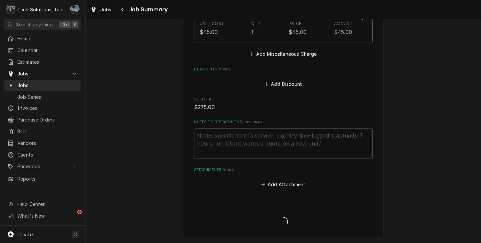
type textarea "x"
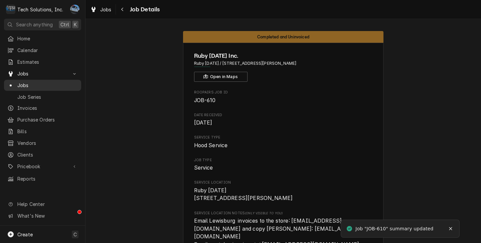
click at [22, 83] on span "Jobs" at bounding box center [47, 85] width 61 height 7
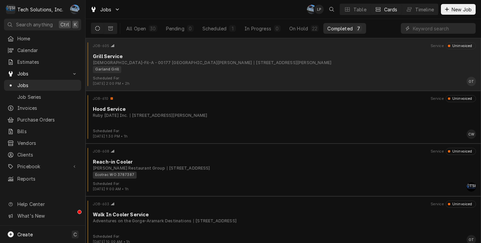
click at [169, 74] on div "JOB-605 Service Uninvoiced Grill Service [DEMOGRAPHIC_DATA]-Fil-A - 00177 [GEOG…" at bounding box center [283, 58] width 390 height 33
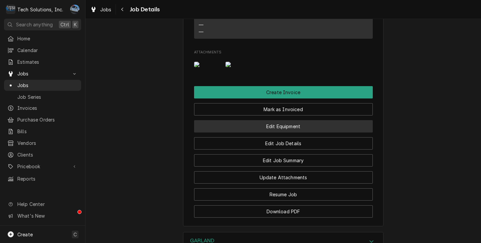
scroll to position [535, 0]
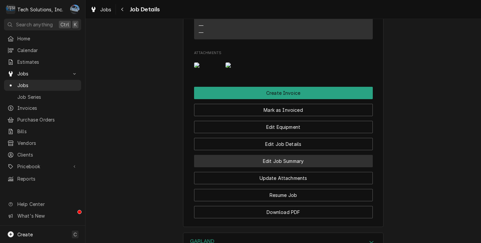
click at [282, 155] on button "Edit Job Summary" at bounding box center [283, 161] width 179 height 12
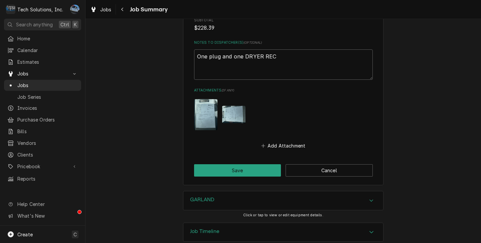
scroll to position [549, 0]
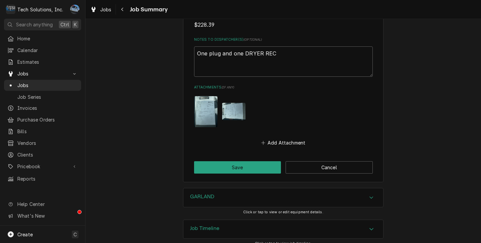
click at [200, 98] on img "Attachments" at bounding box center [205, 111] width 23 height 31
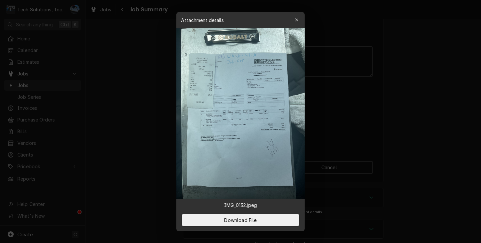
click at [276, 123] on img at bounding box center [241, 113] width 128 height 171
click at [299, 21] on div "button" at bounding box center [297, 20] width 7 height 7
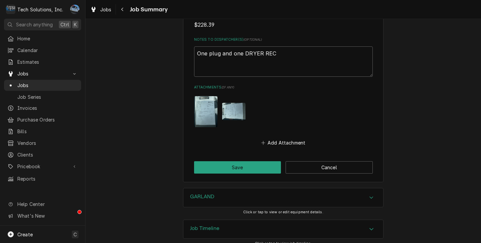
click at [233, 109] on img "Attachments" at bounding box center [233, 112] width 23 height 18
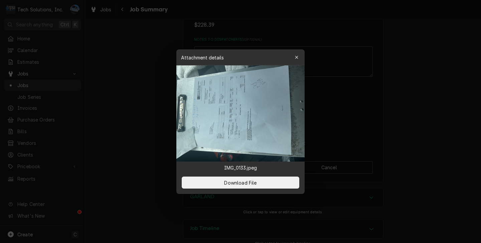
click at [246, 93] on img at bounding box center [241, 114] width 128 height 96
click at [246, 89] on img at bounding box center [241, 114] width 128 height 96
click at [298, 57] on icon "button" at bounding box center [297, 57] width 4 height 5
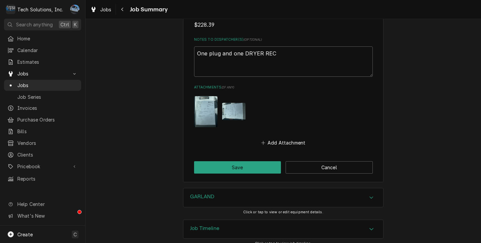
click at [199, 105] on img "Attachments" at bounding box center [205, 111] width 23 height 31
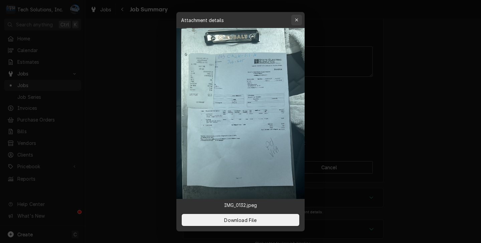
click at [296, 19] on icon "button" at bounding box center [296, 19] width 3 height 3
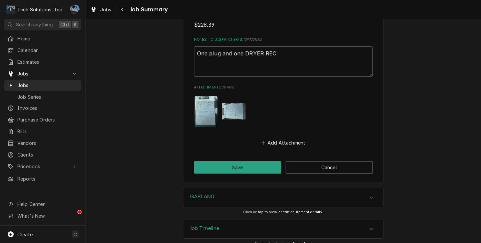
click at [236, 106] on img "Attachments" at bounding box center [233, 112] width 23 height 18
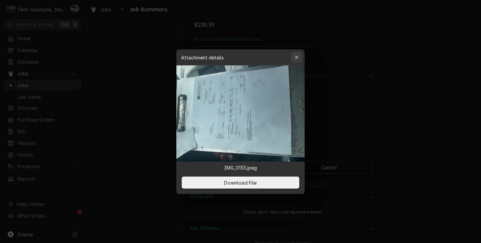
click at [300, 57] on div "button" at bounding box center [297, 57] width 7 height 7
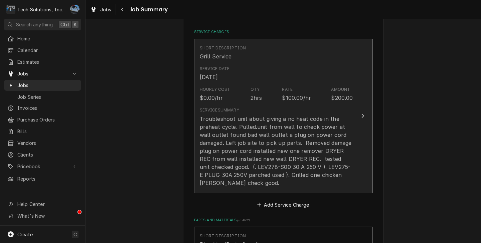
scroll to position [148, 0]
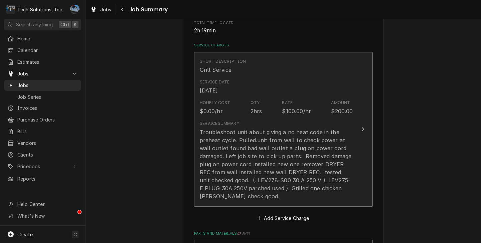
click at [261, 141] on div "Troubleshoot unit about giving a no heat code in the preheat cycle. Pulled.unit…" at bounding box center [276, 164] width 153 height 72
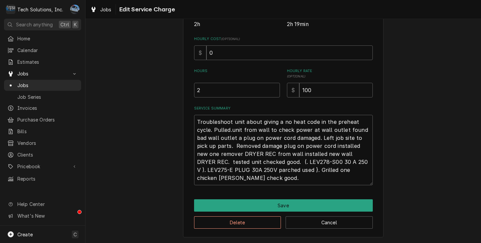
scroll to position [149, 0]
click at [232, 122] on textarea "Troubleshoot unit about giving a no heat code in the preheat cycle. Pulled.unit…" at bounding box center [283, 150] width 179 height 71
type textarea "x"
type textarea "Troubleshootunit about giving a no heat code in the preheat cycle. Pulled.unit …"
type textarea "x"
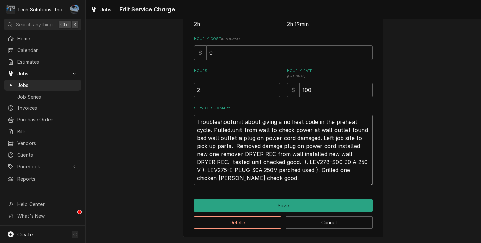
type textarea "Troubleshoounit about giving a no heat code in the preheat cycle. Pulled.unit f…"
type textarea "x"
type textarea "Troubleshounit about giving a no heat code in the preheat cycle. Pulled.unit fr…"
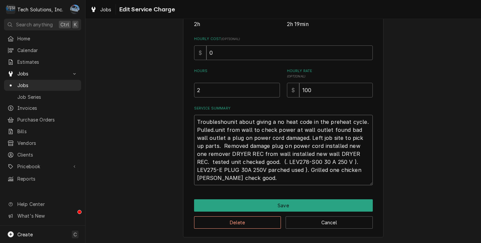
type textarea "x"
type textarea "Troubleshunit about giving a no heat code in the preheat cycle. Pulled.unit fro…"
type textarea "x"
type textarea "Troublesunit about giving a no heat code in the preheat cycle. Pulled.unit from…"
type textarea "x"
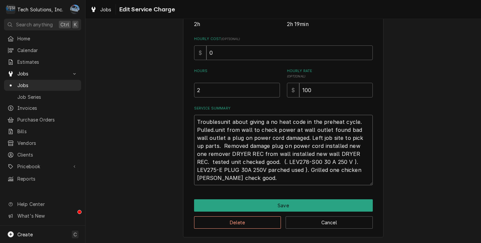
type textarea "Troubleunit about giving a no heat code in the preheat cycle. Pulled.unit from …"
type textarea "x"
type textarea "Troublunit about giving a no heat code in the preheat cycle. Pulled.unit from w…"
type textarea "x"
type textarea "Troubunit about giving a no heat code in the preheat cycle. Pulled.unit from wa…"
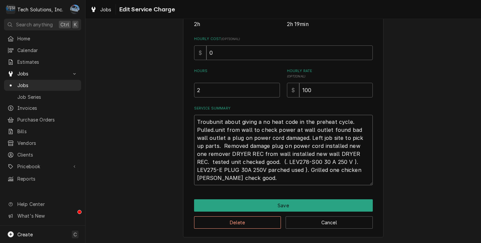
type textarea "x"
type textarea "Trouunit about giving a no heat code in the preheat cycle. Pulled.unit from wal…"
type textarea "x"
type textarea "Trounit about giving a no heat code in the preheat cycle. Pulled.unit from wall…"
type textarea "x"
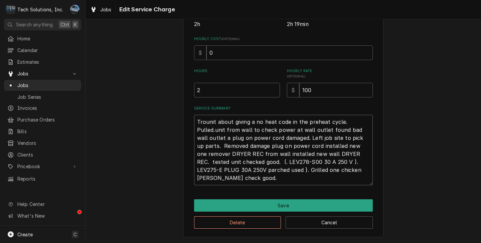
type textarea "Trunit about giving a no heat code in the preheat cycle. Pulled.unit from wall …"
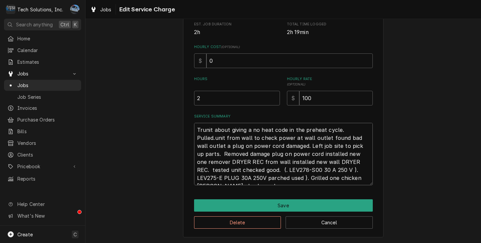
type textarea "x"
type textarea "Tunit about giving a no heat code in the preheat cycle. Pulled.unit from wall t…"
type textarea "x"
type textarea "unit about giving a no heat code in the preheat cycle. Pulled.unit from wall to…"
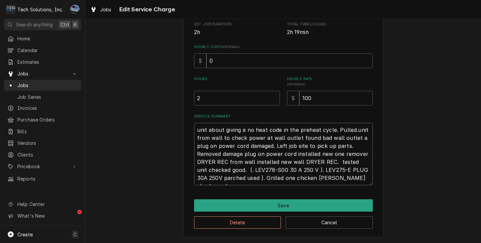
type textarea "x"
type textarea "Aunit about giving a no heat code in the preheat cycle. Pulled.unit from wall t…"
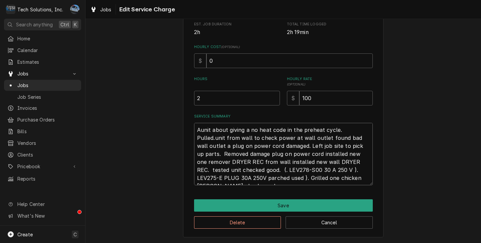
type textarea "x"
type textarea "Arunit about giving a no heat code in the preheat cycle. Pulled.unit from wall …"
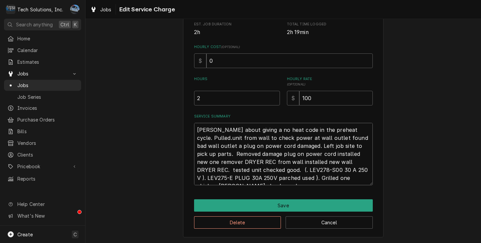
type textarea "x"
type textarea "Arrunit about giving a no heat code in the preheat cycle. Pulled.unit from wall…"
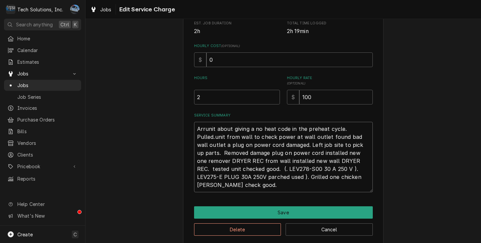
scroll to position [149, 0]
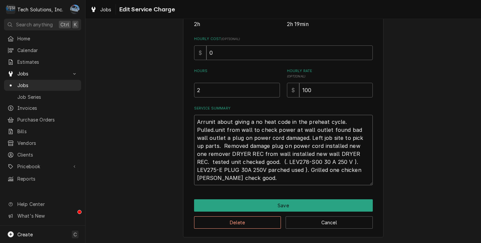
type textarea "x"
type textarea "Arriunit about giving a no heat code in the preheat cycle. Pulled.unit from wal…"
type textarea "x"
type textarea "Arrivunit about giving a no heat code in the preheat cycle. Pulled.unit from wa…"
type textarea "x"
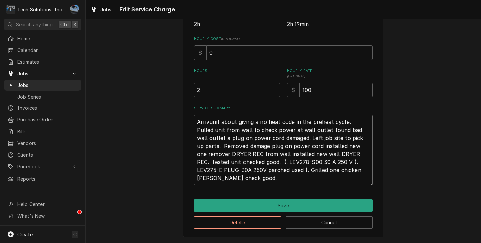
type textarea "Arriveunit about giving a no heat code in the preheat cycle. Pulled.unit from w…"
type textarea "x"
type textarea "Arrivedunit about giving a no heat code in the preheat cycle. Pulled.unit from …"
type textarea "x"
type textarea "Arrived unit about giving a no heat code in the preheat cycle. Pulled.unit from…"
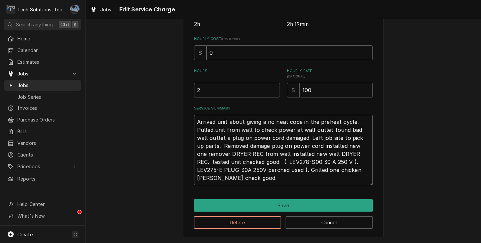
type textarea "x"
type textarea "Arrived aunit about giving a no heat code in the preheat cycle. Pulled.unit fro…"
type textarea "x"
type textarea "Arrived atunit about giving a no heat code in the preheat cycle. Pulled.unit fr…"
type textarea "x"
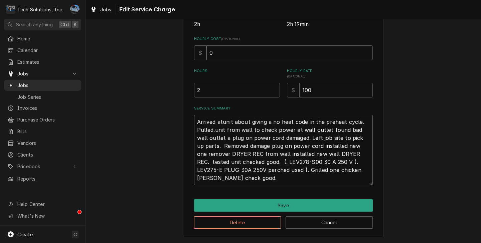
type textarea "Arrived at unit about giving a no heat code in the preheat cycle. Pulled.unit f…"
type textarea "x"
type textarea "Arrived at uunit about giving a no heat code in the preheat cycle. Pulled.unit …"
type textarea "x"
type textarea "Arrived at ununit about giving a no heat code in the preheat cycle. Pulled.unit…"
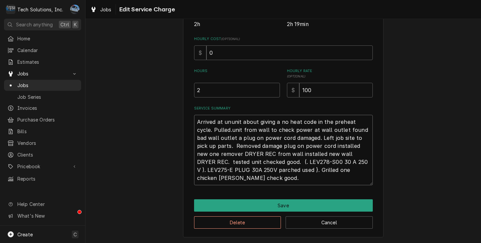
type textarea "x"
type textarea "Arrived at uniunit about giving a no heat code in the preheat cycle. Pulled.uni…"
type textarea "x"
type textarea "Arrived at unitunit about giving a no heat code in the preheat cycle. Pulled.un…"
type textarea "x"
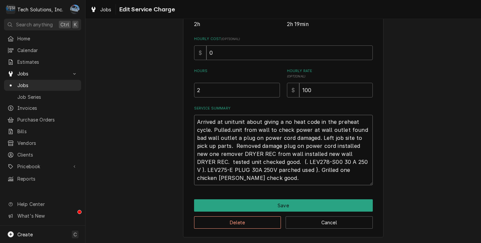
type textarea "Arrived at uniunit about giving a no heat code in the preheat cycle. Pulled.uni…"
type textarea "x"
type textarea "Arrived at ununit about giving a no heat code in the preheat cycle. Pulled.unit…"
type textarea "x"
type textarea "Arrived at uunit about giving a no heat code in the preheat cycle. Pulled.unit …"
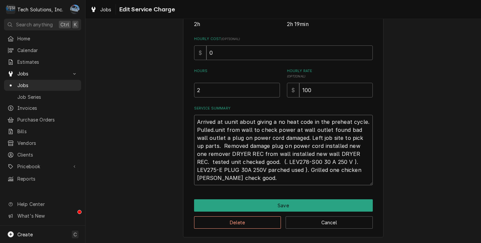
type textarea "x"
type textarea "Arrived at unit about giving a no heat code in the preheat cycle. Pulled.unit f…"
click at [251, 121] on textarea "Arrived at unit about giving a no heat code in the preheat cycle. Pulled.unit f…" at bounding box center [283, 150] width 179 height 71
click at [249, 122] on textarea "Arrived at unit about giving a no heat code in the preheat cycle. Pulled.unit f…" at bounding box center [283, 150] width 179 height 71
type textarea "x"
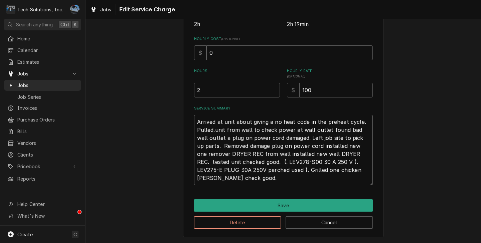
type textarea "Arrived at unit aboutgiving a no heat code in the preheat cycle. Pulled.unit fr…"
type textarea "x"
type textarea "Arrived at unit abougiving a no heat code in the preheat cycle. Pulled.unit fro…"
type textarea "x"
type textarea "Arrived at unit abogiving a no heat code in the preheat cycle. Pulled.unit from…"
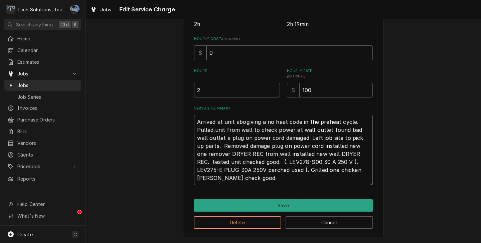
type textarea "x"
type textarea "Arrived at unit abgiving a no heat code in the preheat cycle. Pulled.unit from …"
type textarea "x"
type textarea "Arrived at unit agiving a no heat code in the preheat cycle. Pulled.unit from w…"
type textarea "x"
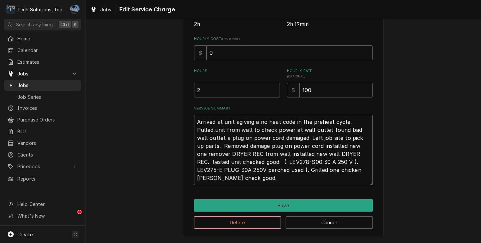
type textarea "Arrived at unit giving a no heat code in the preheat cycle. Pulled.unit from wa…"
type textarea "x"
type textarea "Arrived at unitgiving a no heat code in the preheat cycle. Pulled.unit from wal…"
type textarea "x"
type textarea "Arrived at unigiving a no heat code in the preheat cycle. Pulled.unit from wall…"
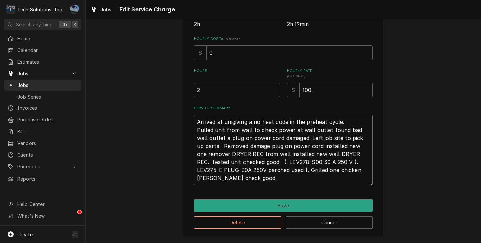
type textarea "x"
type textarea "Arrived at ungiving a no heat code in the preheat cycle. Pulled.unit from wall …"
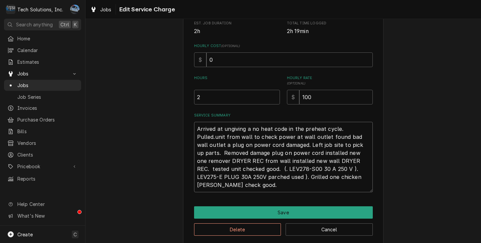
type textarea "x"
type textarea "Arrived at ugiving a no heat code in the preheat cycle. Pulled.unit from wall t…"
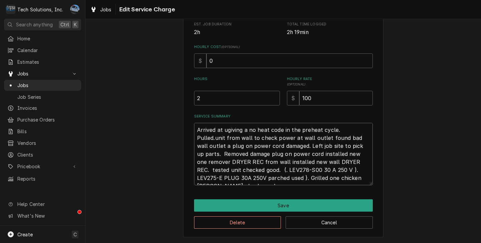
type textarea "x"
type textarea "Arrived at giving a no heat code in the preheat cycle. Pulled.unit from wall to…"
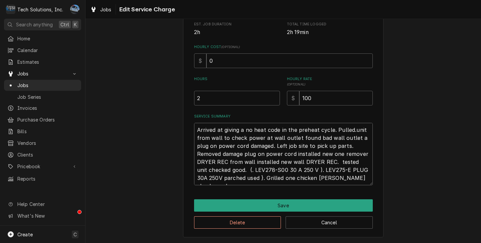
type textarea "x"
type textarea "Arrived at Lgiving a no heat code in the preheat cycle. Pulled.unit from wall t…"
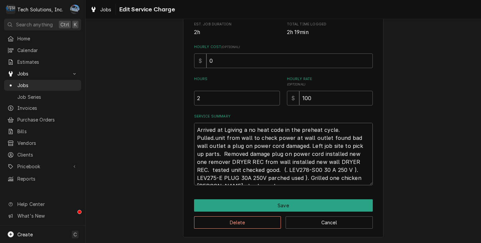
type textarea "x"
type textarea "Arrived at giving a no heat code in the preheat cycle. Pulled.unit from wall to…"
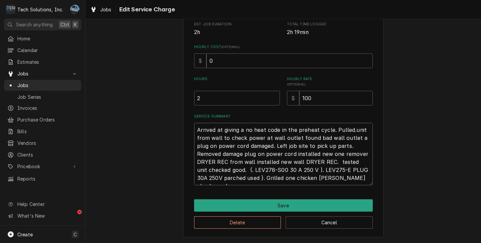
type textarea "x"
type textarea "Arrived at lgiving a no heat code in the preheat cycle. Pulled.unit from wall t…"
type textarea "x"
type textarea "Arrived at logiving a no heat code in the preheat cycle. Pulled.unit from wall …"
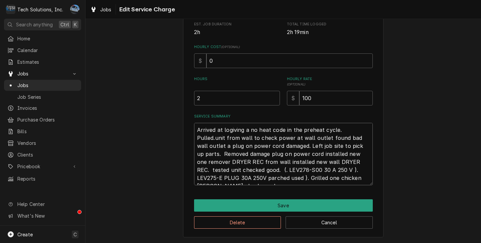
type textarea "x"
type textarea "Arrived at locgiving a no heat code in the preheat cycle. Pulled.unit from wall…"
type textarea "x"
type textarea "Arrived at locagiving a no heat code in the preheat cycle. Pulled.unit from wal…"
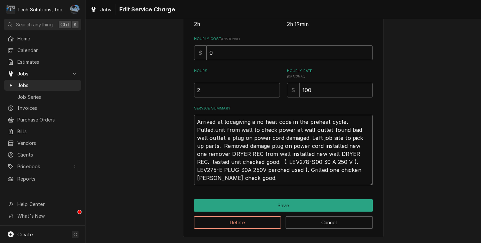
type textarea "x"
type textarea "Arrived at locatgiving a no heat code in the preheat cycle. Pulled.unit from wa…"
type textarea "x"
type textarea "Arrived at locatigiving a no heat code in the preheat cycle. Pulled.unit from w…"
type textarea "x"
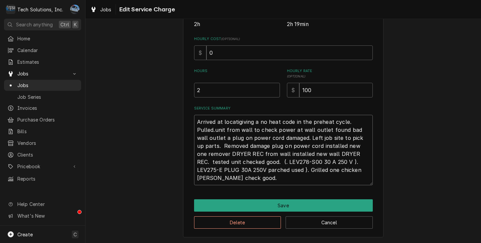
type textarea "Arrived at locatiogiving a no heat code in the preheat cycle. Pulled.unit from …"
type textarea "x"
type textarea "Arrived at locationgiving a no heat code in the preheat cycle. Pulled.unit from…"
type textarea "x"
type textarea "Arrived at location,giving a no heat code in the preheat cycle. Pulled.unit fro…"
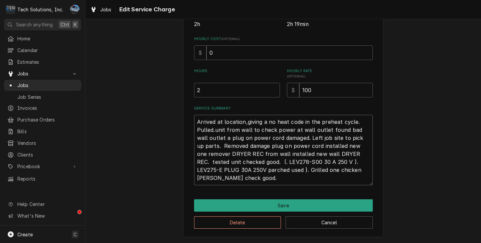
type textarea "x"
type textarea "Arrived at location, giving a no heat code in the preheat cycle. Pulled.unit fr…"
type textarea "x"
type textarea "Arrived at location, ugiving a no heat code in the preheat cycle. Pulled.unit f…"
type textarea "x"
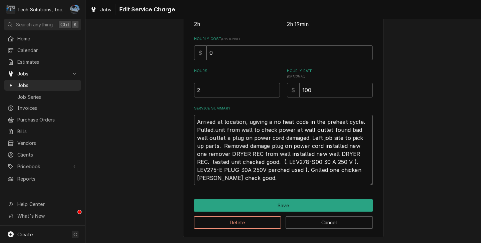
type textarea "Arrived at location, ungiving a no heat code in the preheat cycle. Pulled.unit …"
type textarea "x"
type textarea "Arrived at location, unigiving a no heat code in the preheat cycle. Pulled.unit…"
type textarea "x"
type textarea "Arrived at location, unitgiving a no heat code in the preheat cycle. Pulled.uni…"
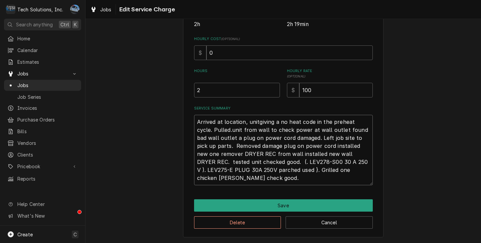
type textarea "x"
type textarea "Arrived at location, unit giving a no heat code in the preheat cycle. Pulled.un…"
click at [274, 121] on textarea "Arrived at location, unit giving a no heat code in the preheat cycle. Pulled.un…" at bounding box center [283, 150] width 179 height 71
type textarea "x"
type textarea "Arrived at location, unit givinga no heat code in the preheat cycle. Pulled.uni…"
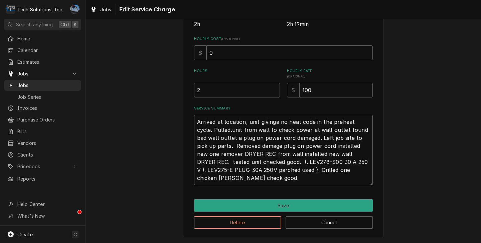
type textarea "x"
type textarea "Arrived at location, unit givina no heat code in the preheat cycle. Pulled.unit…"
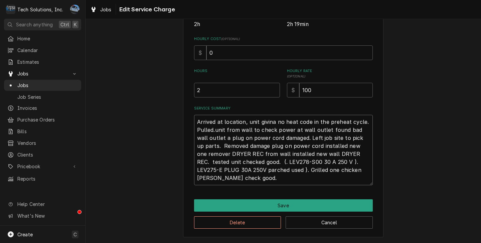
type textarea "x"
type textarea "Arrived at location, unit givia no heat code in the preheat cycle. Pulled.unit …"
type textarea "x"
type textarea "Arrived at location, unit giva no heat code in the preheat cycle. Pulled.unit f…"
type textarea "x"
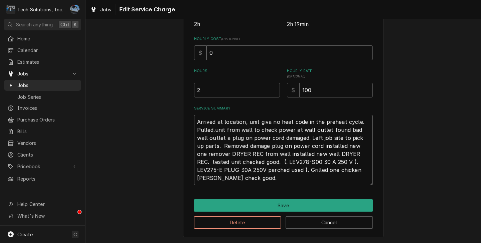
type textarea "Arrived at location, unit gia no heat code in the preheat cycle. Pulled.unit fr…"
type textarea "x"
type textarea "Arrived at location, unit ga no heat code in the preheat cycle. Pulled.unit fro…"
type textarea "x"
type textarea "Arrived at location, unit a no heat code in the preheat cycle. Pulled.unit from…"
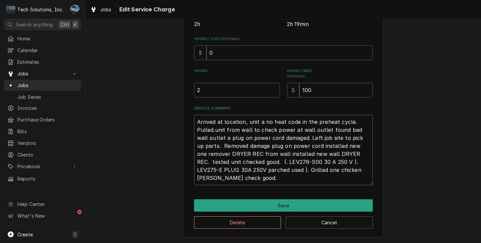
type textarea "x"
type textarea "Arrived at location, unit da no heat code in the preheat cycle. Pulled.unit fro…"
type textarea "x"
type textarea "Arrived at location, unit dia no heat code in the preheat cycle. Pulled.unit fr…"
type textarea "x"
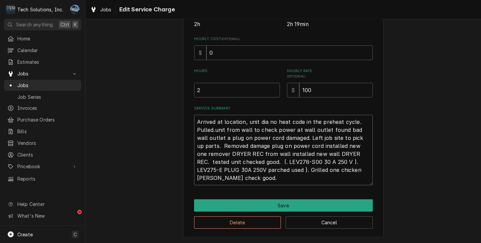
type textarea "Arrived at location, unit disa no heat code in the preheat cycle. Pulled.unit f…"
type textarea "x"
type textarea "Arrived at location, unit dispa no heat code in the preheat cycle. Pulled.unit …"
type textarea "x"
type textarea "Arrived at location, unit displa no heat code in the preheat cycle. Pulled.unit…"
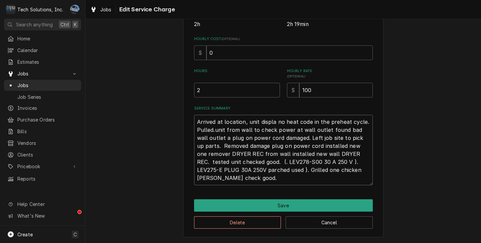
type textarea "x"
type textarea "Arrived at location, unit displaa no heat code in the preheat cycle. Pulled.uni…"
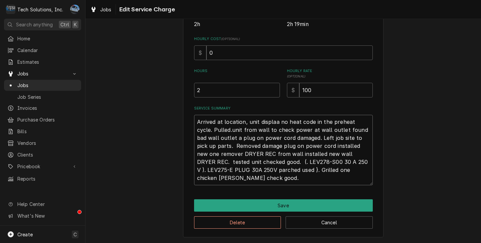
type textarea "x"
type textarea "Arrived at location, unit displaya no heat code in the preheat cycle. Pulled.un…"
type textarea "x"
type textarea "Arrived at location, unit displayia no heat code in the preheat cycle. Pulled.u…"
type textarea "x"
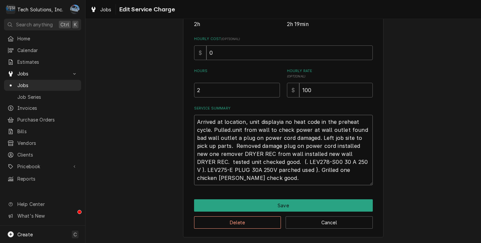
type textarea "Arrived at location, unit displayina no heat code in the preheat cycle. Pulled.…"
type textarea "x"
type textarea "Arrived at location, unit displayinga no heat code in the preheat cycle. Pulled…"
type textarea "x"
type textarea "Arrived at location, unit displayina no heat code in the preheat cycle. Pulled.…"
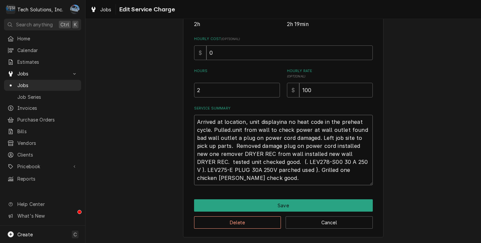
type textarea "x"
type textarea "Arrived at location, unit displayia no heat code in the preheat cycle. Pulled.u…"
type textarea "x"
type textarea "Arrived at location, unit displaya no heat code in the preheat cycle. Pulled.un…"
type textarea "x"
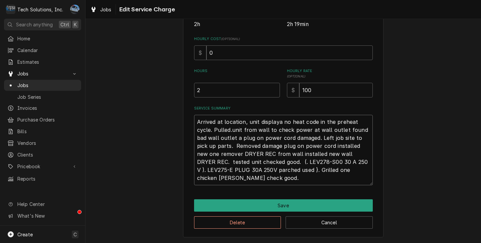
type textarea "Arrived at location, unit displaa no heat code in the preheat cycle. Pulled.uni…"
type textarea "x"
type textarea "Arrived at location, unit displaia no heat code in the preheat cycle. Pulled.un…"
type textarea "x"
type textarea "Arrived at location, unit displaina no heat code in the preheat cycle. Pulled.u…"
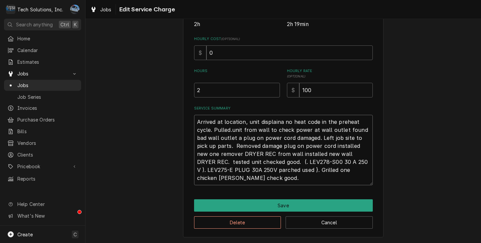
type textarea "x"
type textarea "Arrived at location, unit displainha no heat code in the preheat cycle. Pulled.…"
type textarea "x"
type textarea "Arrived at location, unit displaina no heat code in the preheat cycle. Pulled.u…"
type textarea "x"
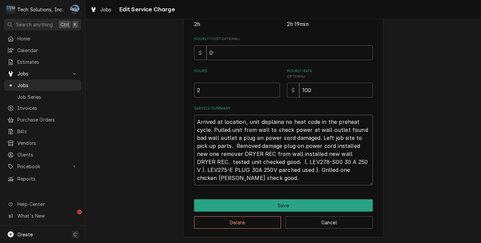
type textarea "Arrived at location, unit displainha no heat code in the preheat cycle. Pulled.…"
type textarea "x"
type textarea "Arrived at location, unit displaina no heat code in the preheat cycle. Pulled.u…"
type textarea "x"
type textarea "Arrived at location, unit displainga no heat code in the preheat cycle. Pulled.…"
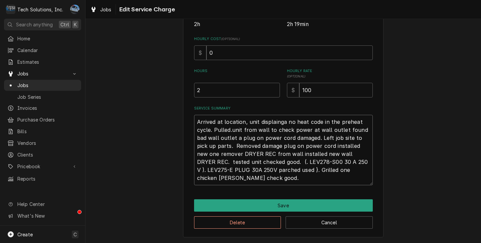
type textarea "x"
type textarea "Arrived at location, unit displaing a no heat code in the preheat cycle. Pulled…"
type textarea "x"
type textarea "Arrived at location, unit displaying a no heat code in the preheat cycle. Pulle…"
click at [289, 121] on textarea "Arrived at location, unit displaying a no heat code in the preheat cycle. Pulle…" at bounding box center [283, 150] width 179 height 71
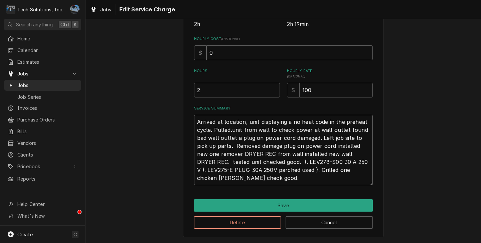
type textarea "x"
type textarea "Arrived at location, unit displaying ano heat code in the preheat cycle. Pulled…"
type textarea "x"
type textarea "Arrived at location, unit displaying no heat code in the preheat cycle. Pulled.…"
type textarea "x"
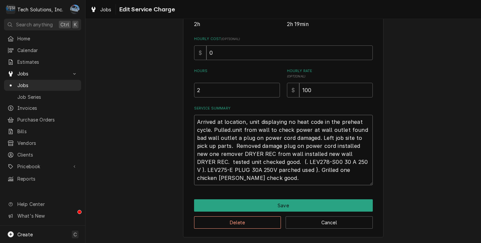
type textarea "Arrived at location, unit displaying no heat code in the preheat cycle. Pulledu…"
type textarea "x"
type textarea "Arrived at location, unit displaying no heat code in the preheat cycle. Pulled …"
click at [241, 128] on textarea "Arrived at location, unit displaying no heat code in the preheat cycle. Pulled …" at bounding box center [283, 150] width 179 height 71
type textarea "x"
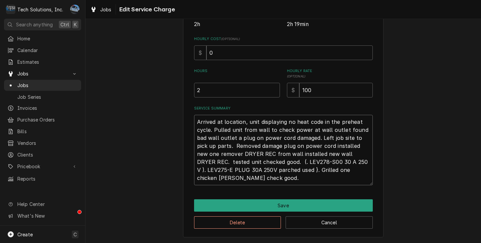
type textarea "Arrived at location, unit displaying no heat code in the preheat cycle. Pulled …"
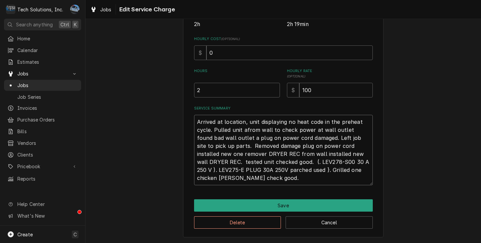
type textarea "x"
type textarea "Arrived at location, unit displaying no heat code in the preheat cycle. Pulled …"
type textarea "x"
type textarea "Arrived at location, unit displaying no heat code in the preheat cycle. Pulled …"
type textarea "x"
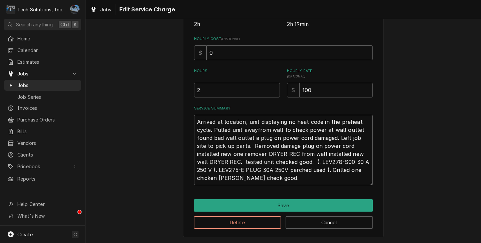
type textarea "Arrived at location, unit displaying no heat code in the preheat cycle. Pulled …"
click at [254, 139] on textarea "Arrived at location, unit displaying no heat code in the preheat cycle. Pulled …" at bounding box center [283, 150] width 179 height 71
type textarea "x"
type textarea "Arrived at location, unit displaying no heat code in the preheat cycle. Pulled …"
type textarea "x"
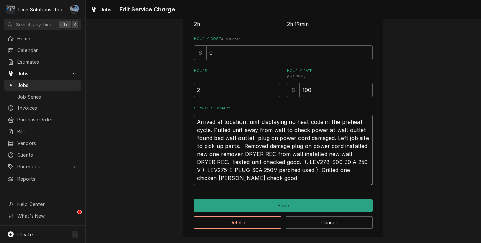
type textarea "Arrived at location, unit displaying no heat code in the preheat cycle. Pulled …"
click at [297, 147] on textarea "Arrived at location, unit displaying no heat code in the preheat cycle. Pulled …" at bounding box center [283, 150] width 179 height 71
click at [240, 155] on textarea "Arrived at location, unit displaying no heat code in the preheat cycle. Pulled …" at bounding box center [283, 150] width 179 height 71
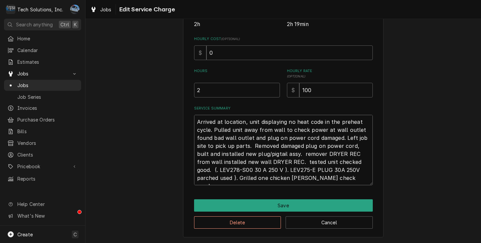
click at [292, 154] on textarea "Arrived at location, unit displaying no heat code in the preheat cycle. Pulled …" at bounding box center [283, 150] width 179 height 71
click at [344, 154] on textarea "Arrived at location, unit displaying no heat code in the preheat cycle. Pulled …" at bounding box center [283, 150] width 179 height 71
click at [288, 159] on textarea "Arrived at location, unit displaying no heat code in the preheat cycle. Pulled …" at bounding box center [283, 150] width 179 height 71
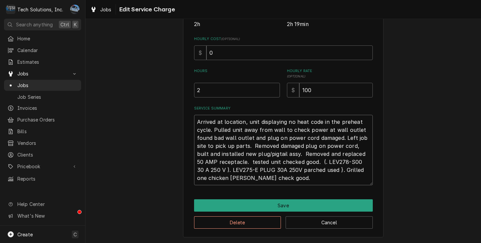
click at [256, 161] on textarea "Arrived at location, unit displaying no heat code in the preheat cycle. Pulled …" at bounding box center [283, 150] width 179 height 71
click at [269, 163] on textarea "Arrived at location, unit displaying no heat code in the preheat cycle. Pulled …" at bounding box center [283, 150] width 179 height 71
click at [295, 162] on textarea "Arrived at location, unit displaying no heat code in the preheat cycle. Pulled …" at bounding box center [283, 150] width 179 height 71
click at [307, 161] on textarea "Arrived at location, unit displaying no heat code in the preheat cycle. Pulled …" at bounding box center [283, 150] width 179 height 71
click at [307, 164] on textarea "Arrived at location, unit displaying no heat code in the preheat cycle. Pulled …" at bounding box center [283, 150] width 179 height 71
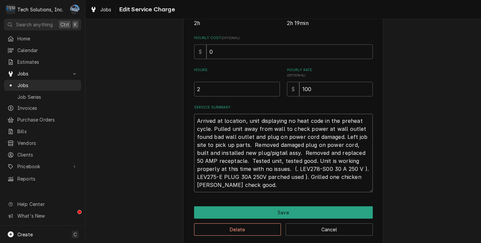
click at [258, 189] on textarea "Arrived at location, unit displaying no heat code in the preheat cycle. Pulled …" at bounding box center [283, 153] width 179 height 79
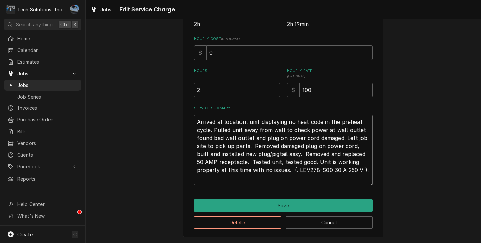
scroll to position [141, 0]
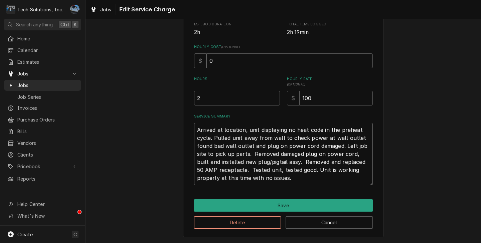
click at [239, 168] on textarea "Arrived at location, unit displaying no heat code in the preheat cycle. Pulled …" at bounding box center [283, 154] width 179 height 63
click at [294, 175] on textarea "Arrived at location, unit displaying no heat code in the preheat cycle. Pulled …" at bounding box center [283, 154] width 179 height 63
click at [319, 100] on input "100" at bounding box center [337, 98] width 74 height 15
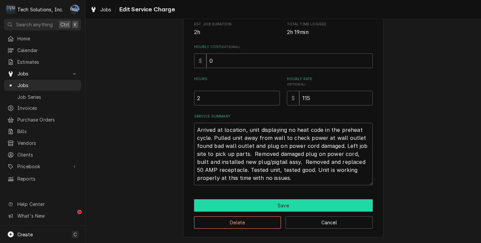
click at [274, 206] on button "Save" at bounding box center [283, 206] width 179 height 12
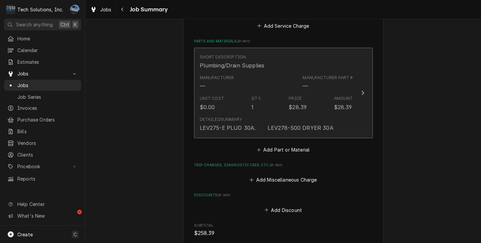
scroll to position [315, 0]
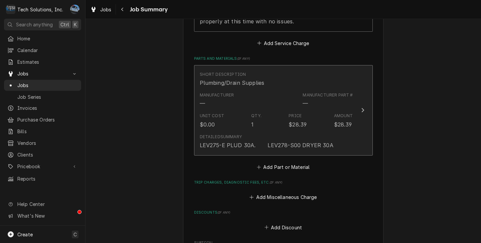
click at [308, 92] on div "Manufacturer Part #" at bounding box center [328, 95] width 50 height 6
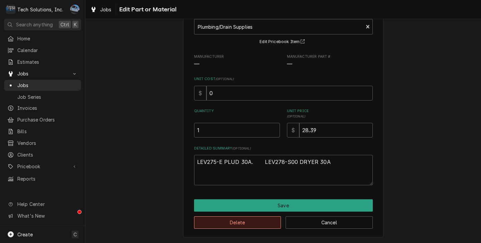
click at [256, 220] on button "Delete" at bounding box center [237, 223] width 87 height 12
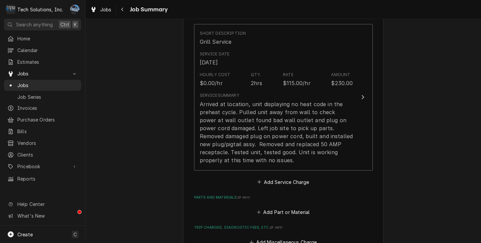
scroll to position [182, 0]
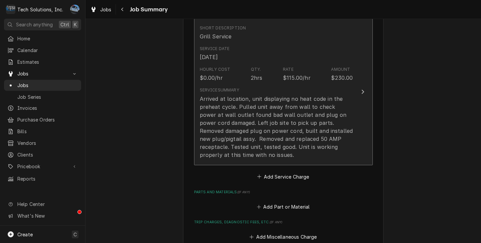
click at [281, 96] on div "Arrived at location, unit displaying no heat code in the preheat cycle. Pulled …" at bounding box center [276, 127] width 153 height 64
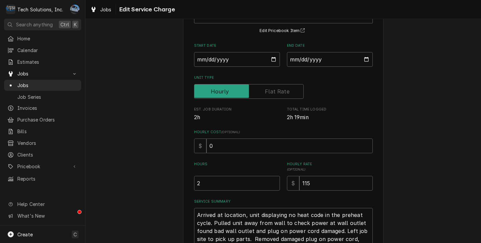
scroll to position [67, 0]
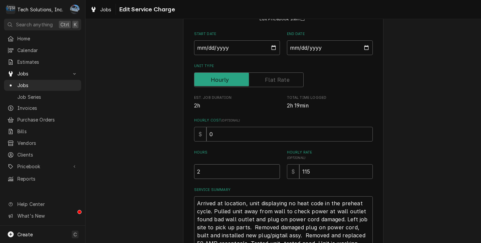
click at [217, 174] on input "2" at bounding box center [237, 171] width 86 height 15
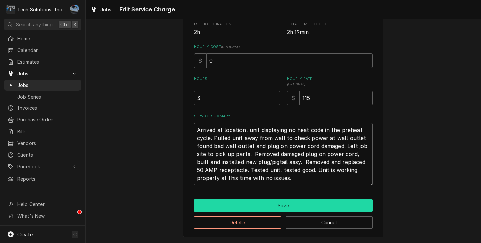
click at [257, 202] on button "Save" at bounding box center [283, 206] width 179 height 12
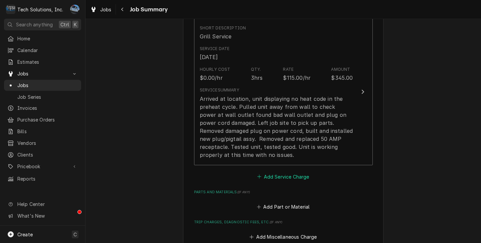
click at [276, 172] on button "Add Service Charge" at bounding box center [283, 176] width 54 height 9
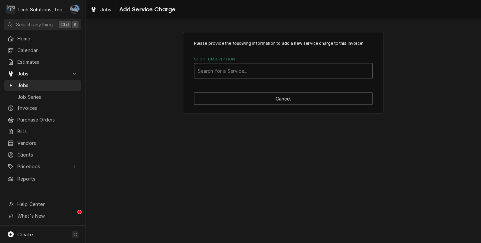
click at [235, 75] on div "Short Description" at bounding box center [283, 71] width 171 height 12
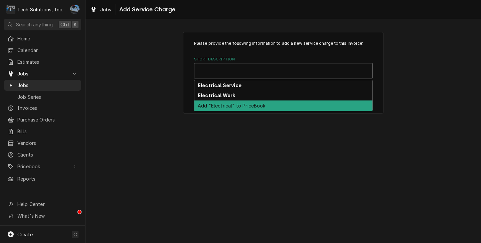
click at [258, 132] on div "Please provide the following information to add a new service charge to this in…" at bounding box center [284, 131] width 396 height 224
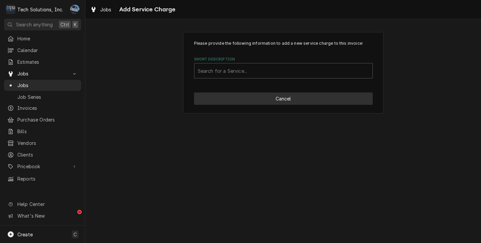
click at [273, 98] on button "Cancel" at bounding box center [283, 99] width 179 height 12
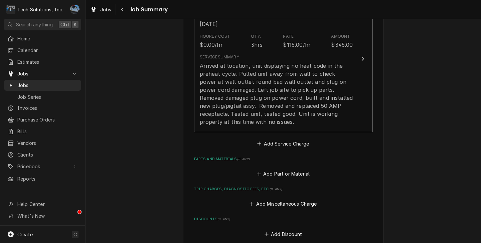
scroll to position [215, 0]
click at [259, 169] on button "Add Part or Material" at bounding box center [283, 173] width 55 height 9
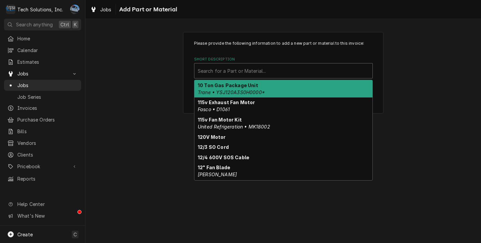
click at [251, 67] on div "Short Description" at bounding box center [283, 71] width 171 height 12
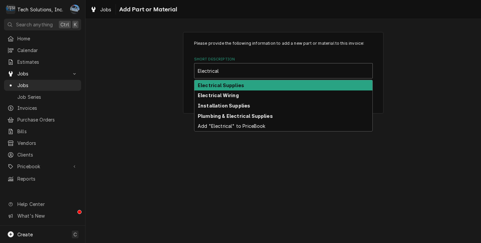
click at [243, 86] on div "Electrical Supplies" at bounding box center [284, 85] width 178 height 10
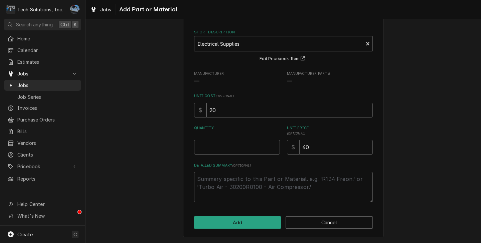
scroll to position [28, 0]
click at [324, 144] on input "40" at bounding box center [337, 147] width 74 height 15
click at [222, 150] on input "Quantity" at bounding box center [237, 147] width 86 height 15
click at [239, 109] on input "20" at bounding box center [290, 110] width 166 height 15
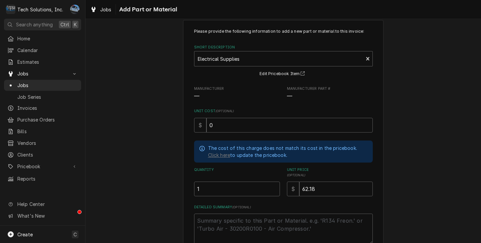
scroll to position [0, 0]
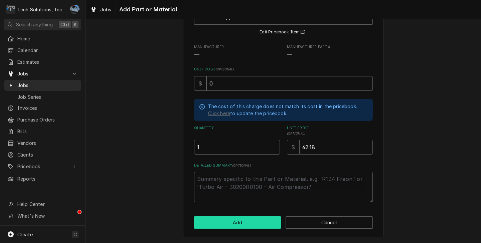
click at [240, 218] on button "Add" at bounding box center [237, 223] width 87 height 12
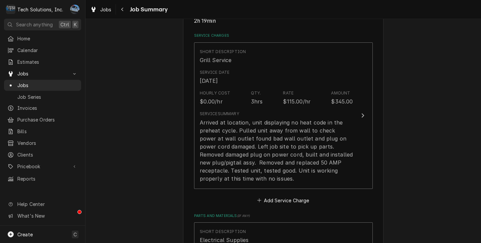
scroll to position [282, 0]
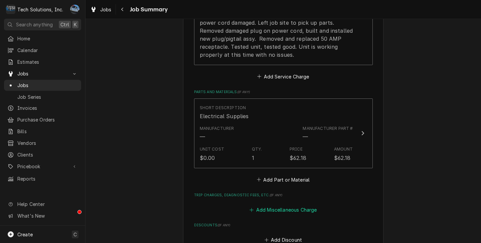
click at [279, 206] on button "Add Miscellaneous Charge" at bounding box center [284, 210] width 70 height 9
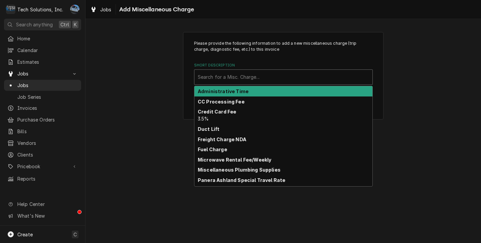
click at [246, 81] on div "Short Description" at bounding box center [283, 77] width 171 height 12
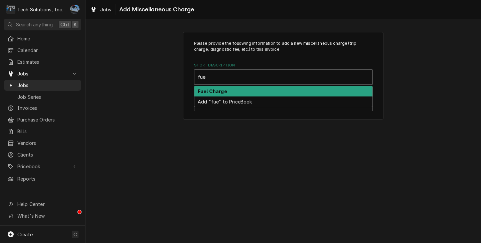
click at [228, 91] on div "Fuel Charge" at bounding box center [284, 91] width 178 height 10
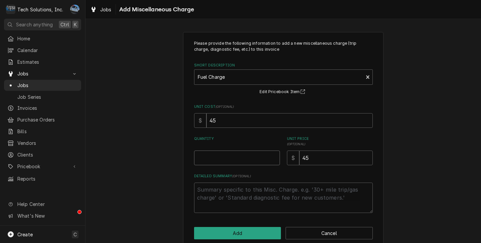
click at [232, 155] on input "Quantity" at bounding box center [237, 158] width 86 height 15
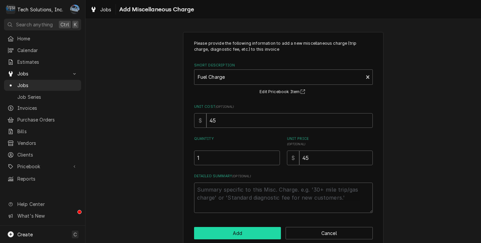
click at [253, 231] on button "Add" at bounding box center [237, 233] width 87 height 12
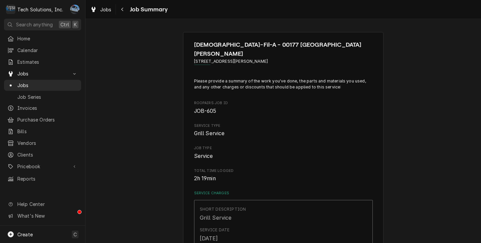
scroll to position [282, 0]
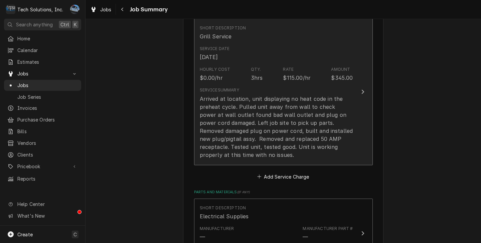
click at [249, 103] on div "Arrived at location, unit displaying no heat code in the preheat cycle. Pulled …" at bounding box center [276, 127] width 153 height 64
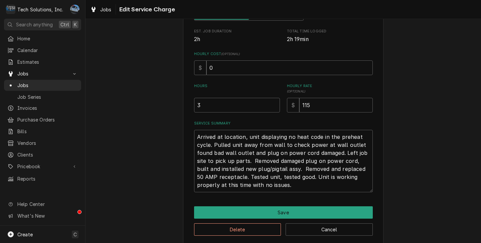
scroll to position [134, 0]
click at [195, 137] on textarea "Arrived at location, unit displaying no heat code in the preheat cycle. Pulled …" at bounding box center [283, 161] width 179 height 63
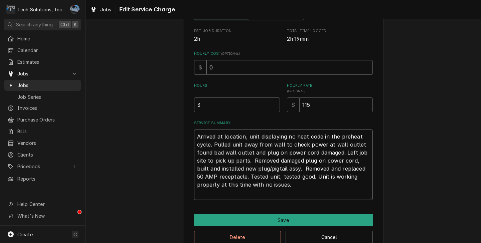
click at [203, 137] on textarea "Arrived at location, unit displaying no heat code in the preheat cycle. Pulled …" at bounding box center [283, 165] width 179 height 71
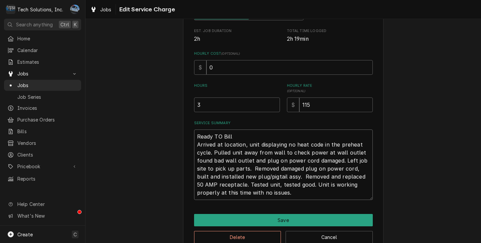
click at [221, 136] on textarea "Ready TO Bill Arrived at location, unit displaying no heat code in the preheat …" at bounding box center [283, 165] width 179 height 71
click at [271, 190] on textarea "Ready To Bill Arrived at location, unit displaying no heat code in the preheat …" at bounding box center [283, 165] width 179 height 71
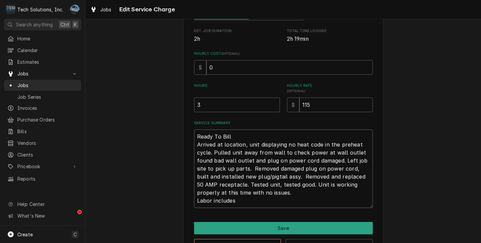
click at [287, 207] on textarea "Ready To Bill Arrived at location, unit displaying no heat code in the preheat …" at bounding box center [283, 169] width 179 height 79
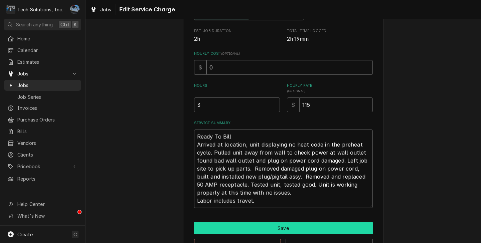
click at [277, 229] on button "Save" at bounding box center [283, 228] width 179 height 12
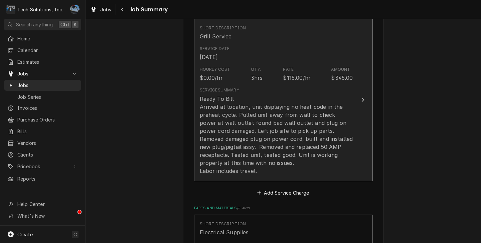
click at [248, 118] on div "Ready To Bill Arrived at location, unit displaying no heat code in the preheat …" at bounding box center [276, 135] width 153 height 80
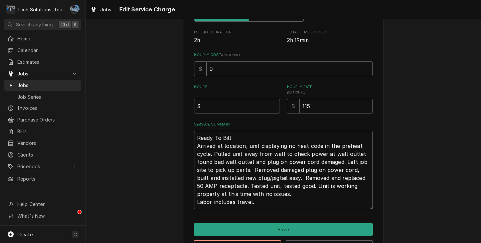
scroll to position [157, 0]
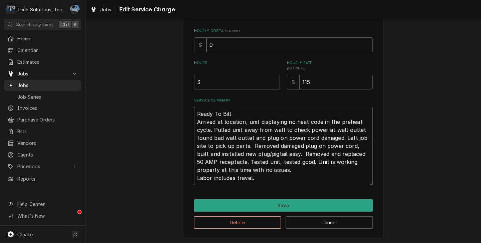
click at [355, 129] on textarea "Ready To Bill Arrived at location, unit displaying no heat code in the preheat …" at bounding box center [283, 146] width 179 height 79
click at [221, 136] on textarea "Ready To Bill Arrived at location, unit displaying no heat code in the preheat …" at bounding box center [283, 146] width 179 height 79
click at [249, 138] on textarea "Ready To Bill Arrived at location, unit displaying no heat code in the preheat …" at bounding box center [283, 146] width 179 height 79
click at [251, 137] on textarea "Ready To Bill Arrived at location, unit displaying no heat code in the preheat …" at bounding box center [283, 146] width 179 height 79
drag, startPoint x: 248, startPoint y: 145, endPoint x: 243, endPoint y: 137, distance: 9.1
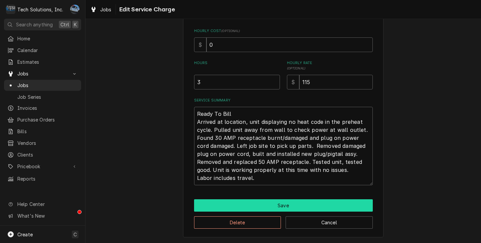
click at [289, 205] on button "Save" at bounding box center [283, 206] width 179 height 12
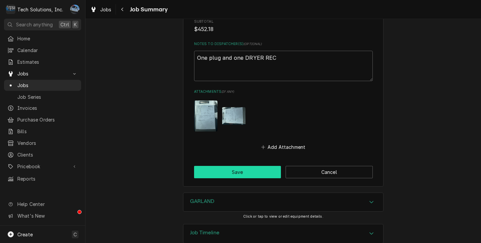
scroll to position [589, 0]
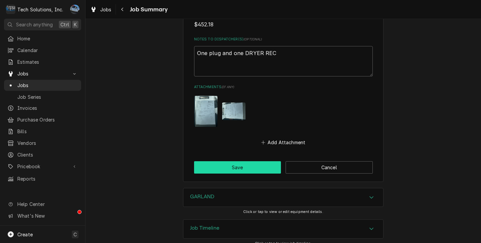
click at [256, 161] on button "Save" at bounding box center [237, 167] width 87 height 12
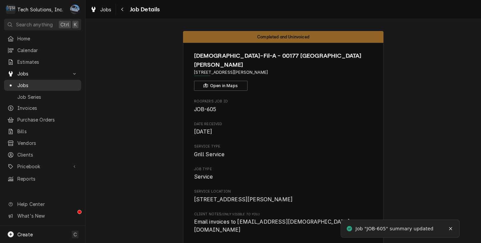
click at [48, 85] on span "Jobs" at bounding box center [47, 85] width 61 height 7
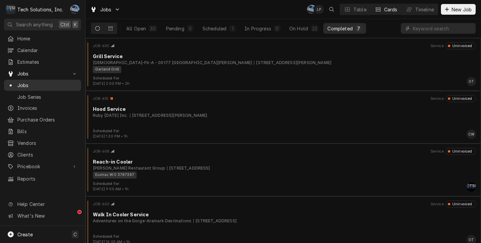
drag, startPoint x: 28, startPoint y: 84, endPoint x: 35, endPoint y: 85, distance: 7.8
click at [28, 84] on span "Jobs" at bounding box center [47, 85] width 61 height 7
